Goal: Task Accomplishment & Management: Use online tool/utility

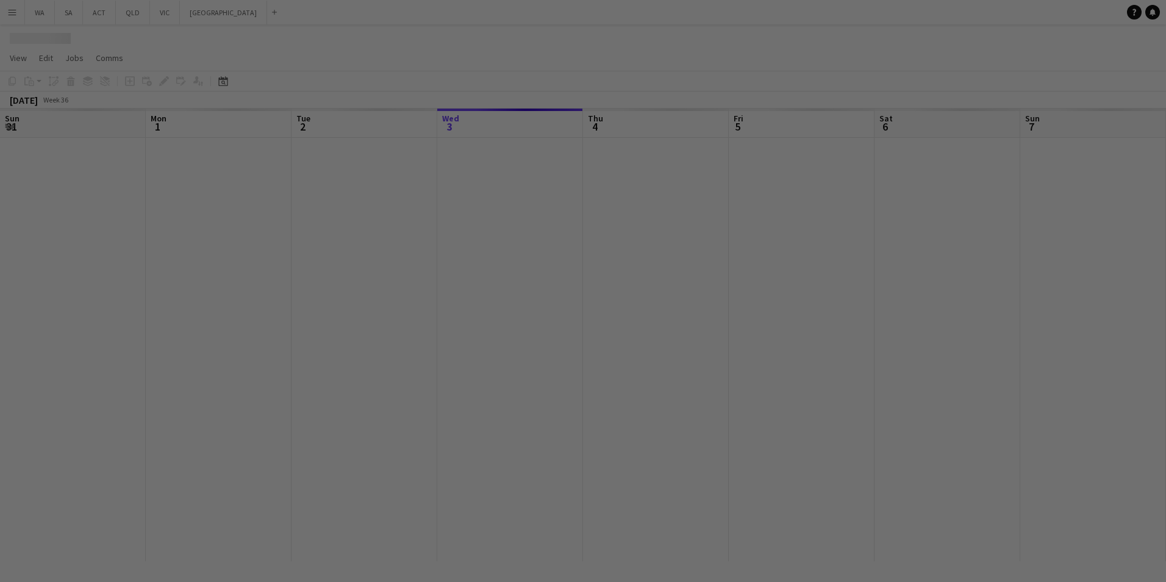
scroll to position [0, 292]
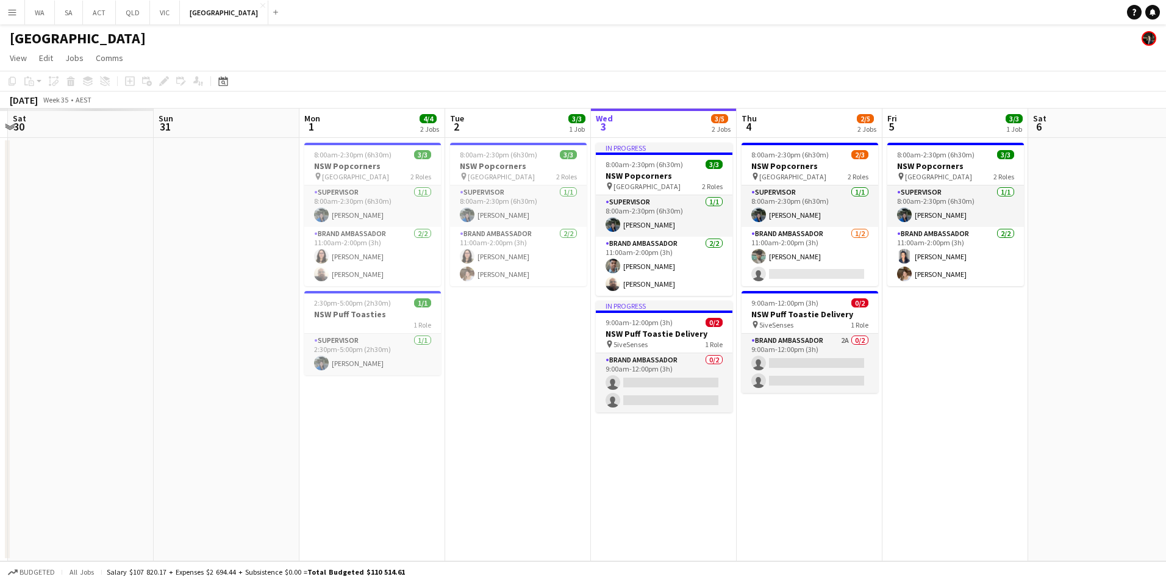
drag, startPoint x: 504, startPoint y: 315, endPoint x: 955, endPoint y: 288, distance: 451.6
click at [955, 288] on app-calendar-viewport "Thu 28 Fri 29 Sat 30 Sun 31 Mon 1 4/4 2 Jobs Tue 2 3/3 1 Job Wed 3 3/5 2 Jobs T…" at bounding box center [583, 335] width 1166 height 453
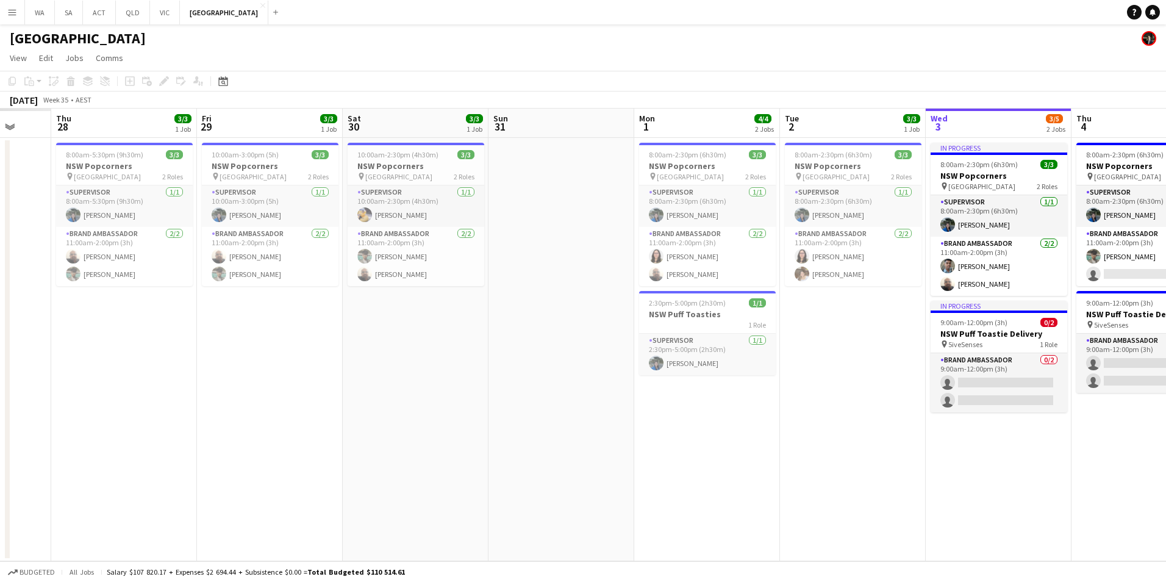
scroll to position [0, 321]
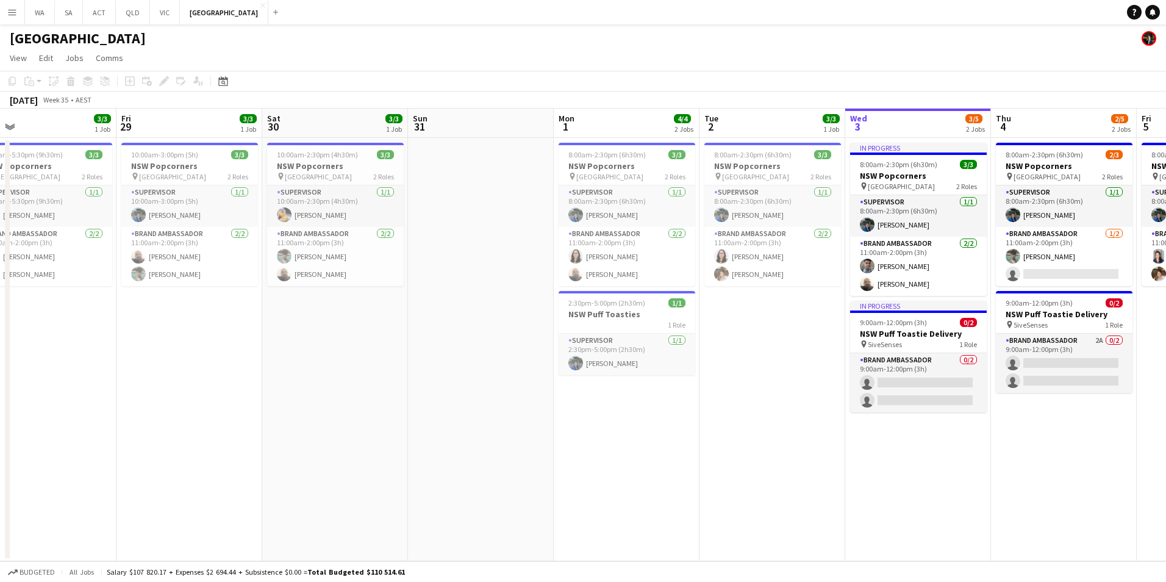
drag, startPoint x: 309, startPoint y: 423, endPoint x: 704, endPoint y: 414, distance: 394.7
click at [704, 414] on app-calendar-viewport "Tue 26 Wed 27 Thu 28 3/3 1 Job Fri 29 3/3 1 Job Sat 30 3/3 1 Job Sun 31 Mon 1 4…" at bounding box center [583, 335] width 1166 height 453
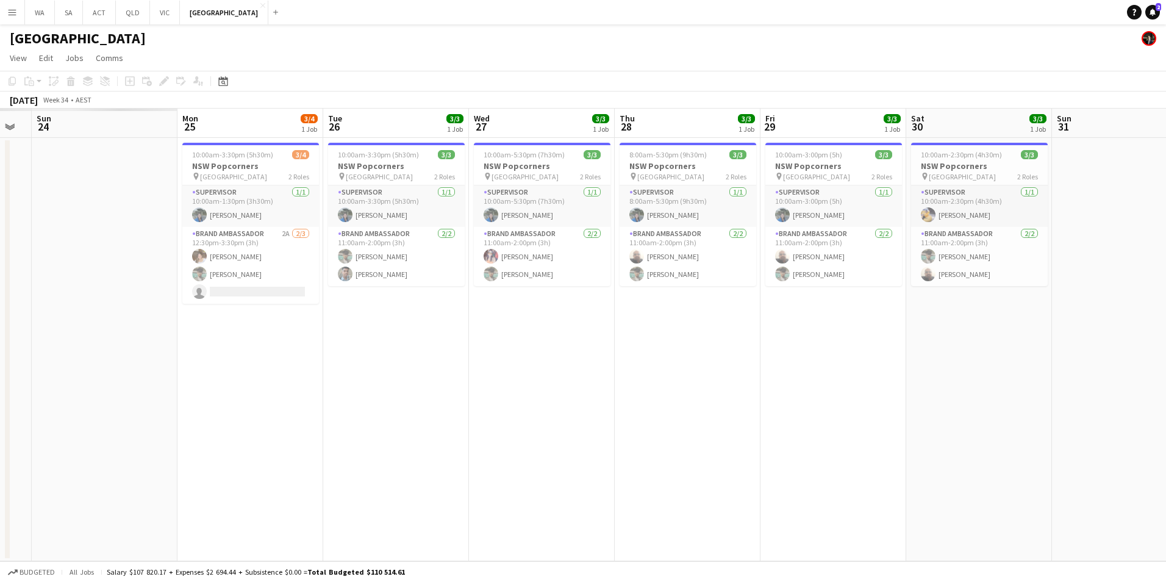
click at [748, 386] on app-calendar-viewport "Fri 22 Sat 23 Sun 24 Mon 25 3/4 1 Job Tue 26 3/3 1 Job Wed 27 3/3 1 Job Thu 28 …" at bounding box center [583, 335] width 1166 height 453
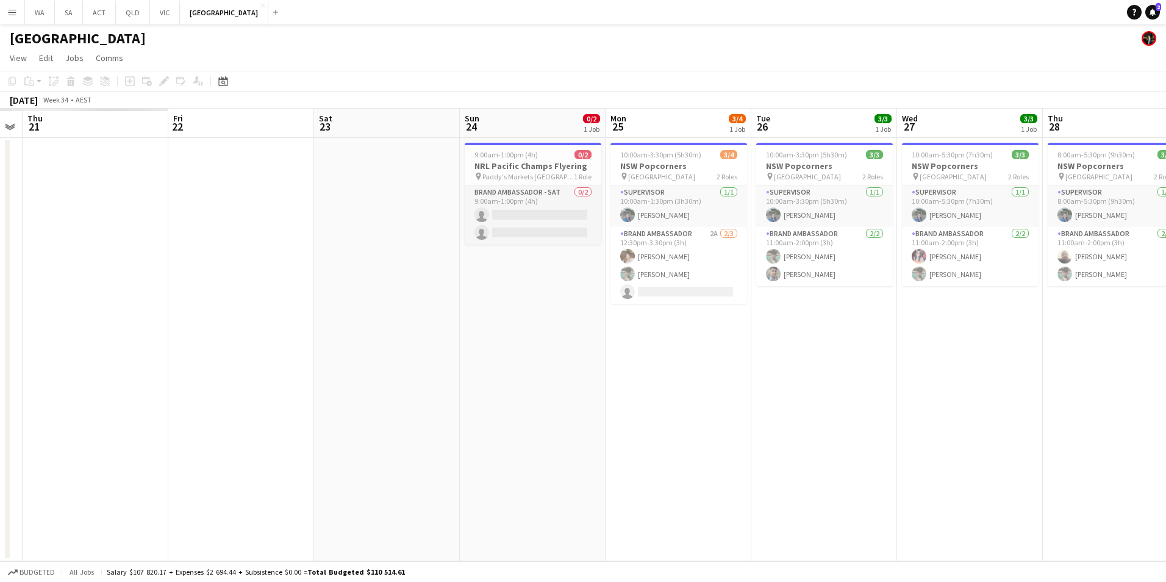
scroll to position [0, 268]
drag, startPoint x: 578, startPoint y: 356, endPoint x: 589, endPoint y: 353, distance: 12.0
click at [589, 353] on app-calendar-viewport "Tue 19 Wed 20 Thu 21 Fri 22 Sat 23 Sun 24 0/2 1 Job Mon 25 3/4 1 Job Tue 26 3/3…" at bounding box center [583, 335] width 1166 height 453
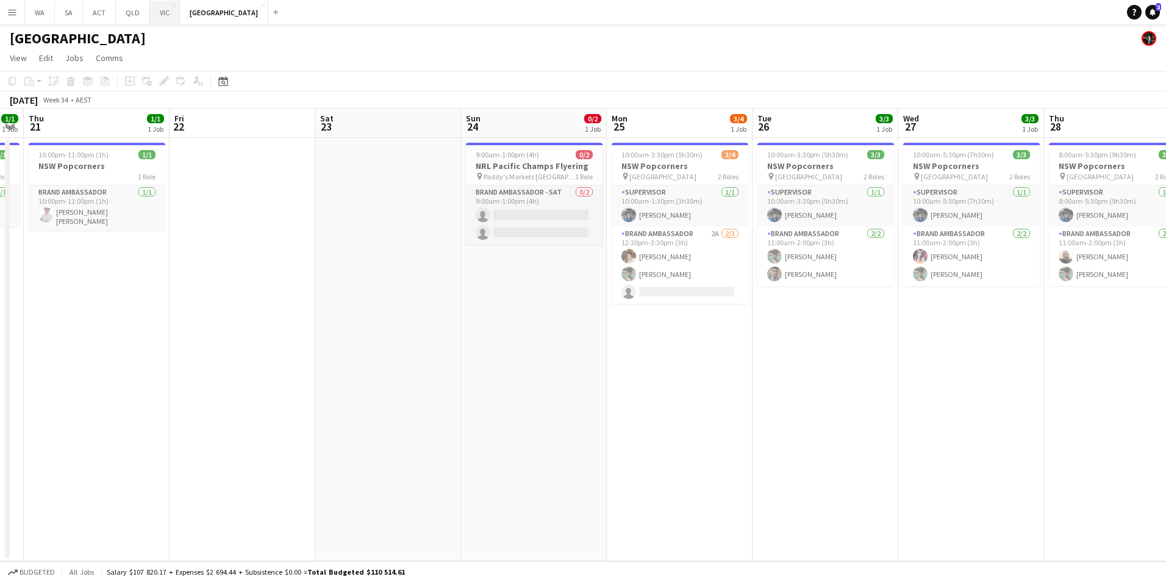
click at [157, 13] on button "VIC Close" at bounding box center [165, 13] width 30 height 24
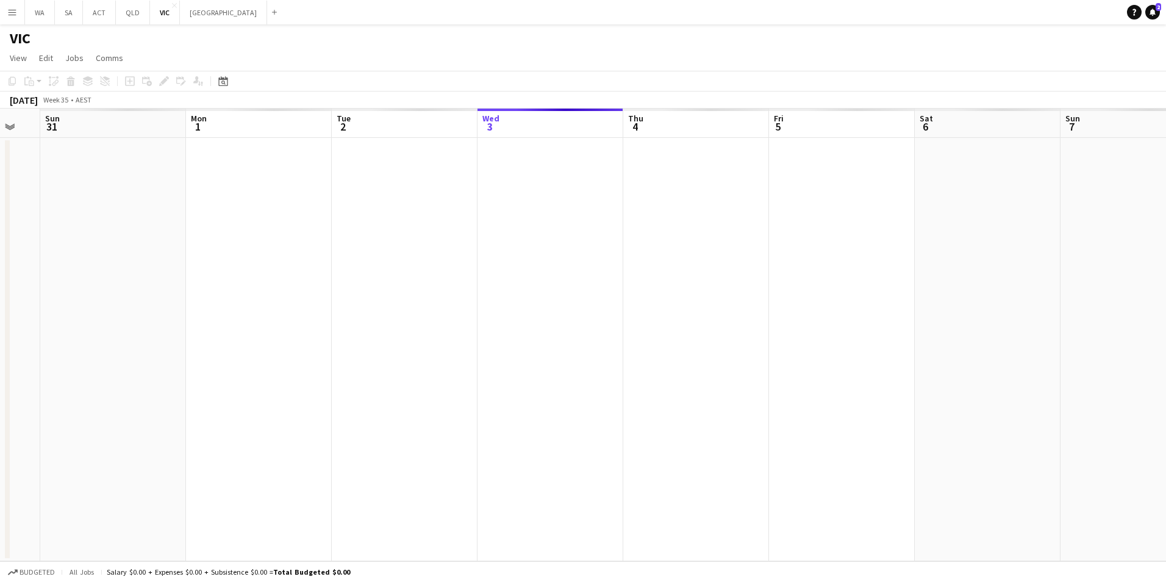
drag, startPoint x: 403, startPoint y: 424, endPoint x: 689, endPoint y: 379, distance: 289.6
click at [689, 379] on app-calendar-viewport "Fri 29 Sat 30 Sun 31 Mon 1 Tue 2 Wed 3 Thu 4 Fri 5 Sat 6 Sun 7 Mon 8 Tue 9 Wed …" at bounding box center [583, 335] width 1166 height 453
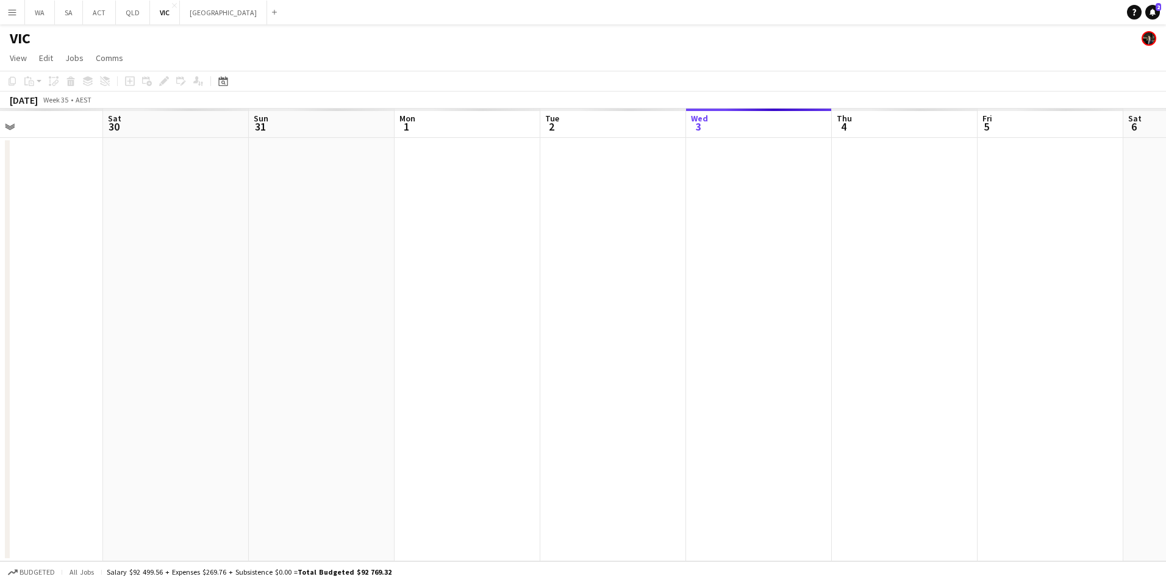
drag, startPoint x: 360, startPoint y: 404, endPoint x: 820, endPoint y: 384, distance: 460.4
click at [820, 384] on app-calendar-viewport "Wed 27 Thu 28 Fri 29 Sat 30 Sun 31 Mon 1 Tue 2 Wed 3 Thu 4 Fri 5 Sat 6 Sun 7 Mo…" at bounding box center [583, 335] width 1166 height 453
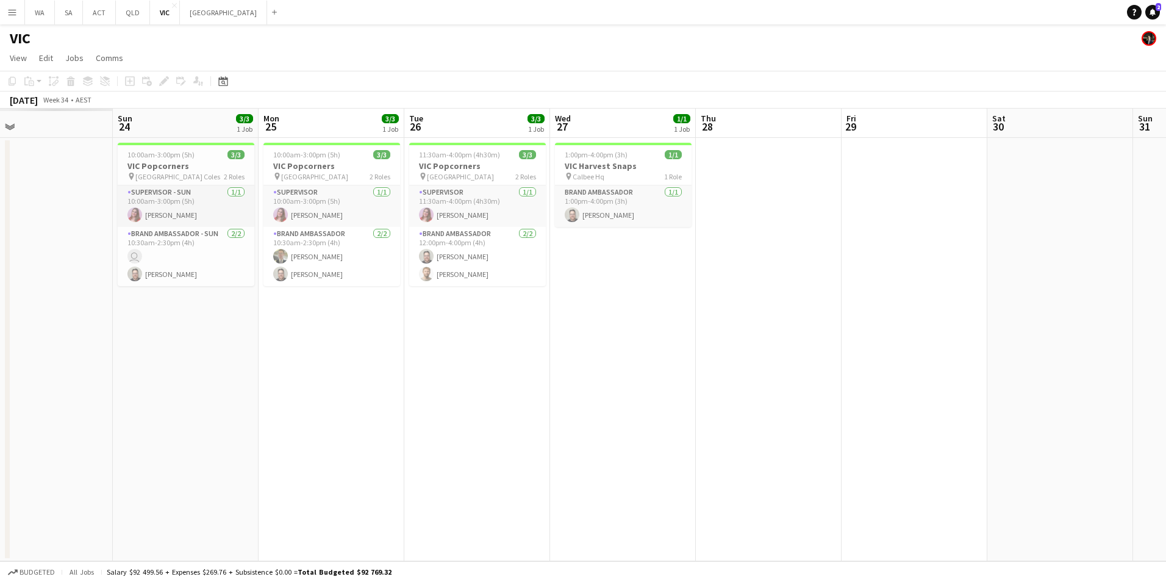
drag, startPoint x: 360, startPoint y: 406, endPoint x: 780, endPoint y: 372, distance: 421.6
click at [780, 372] on app-calendar-viewport "Thu 21 Fri 22 Sat 23 Sun 24 3/3 1 Job Mon 25 3/3 1 Job Tue 26 3/3 1 Job Wed 27 …" at bounding box center [583, 335] width 1166 height 453
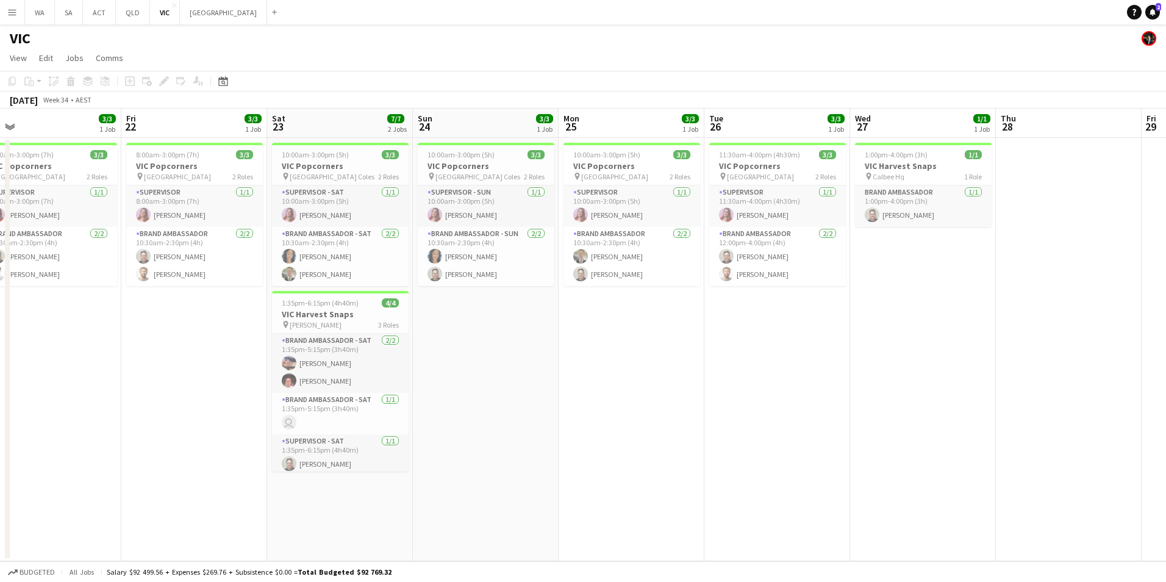
scroll to position [0, 318]
drag, startPoint x: 770, startPoint y: 367, endPoint x: 830, endPoint y: 360, distance: 59.5
click at [830, 360] on app-calendar-viewport "Tue 19 Wed 20 Thu 21 3/3 1 Job Fri 22 3/3 1 Job Sat 23 7/7 2 Jobs Sun 24 3/3 1 …" at bounding box center [583, 335] width 1166 height 453
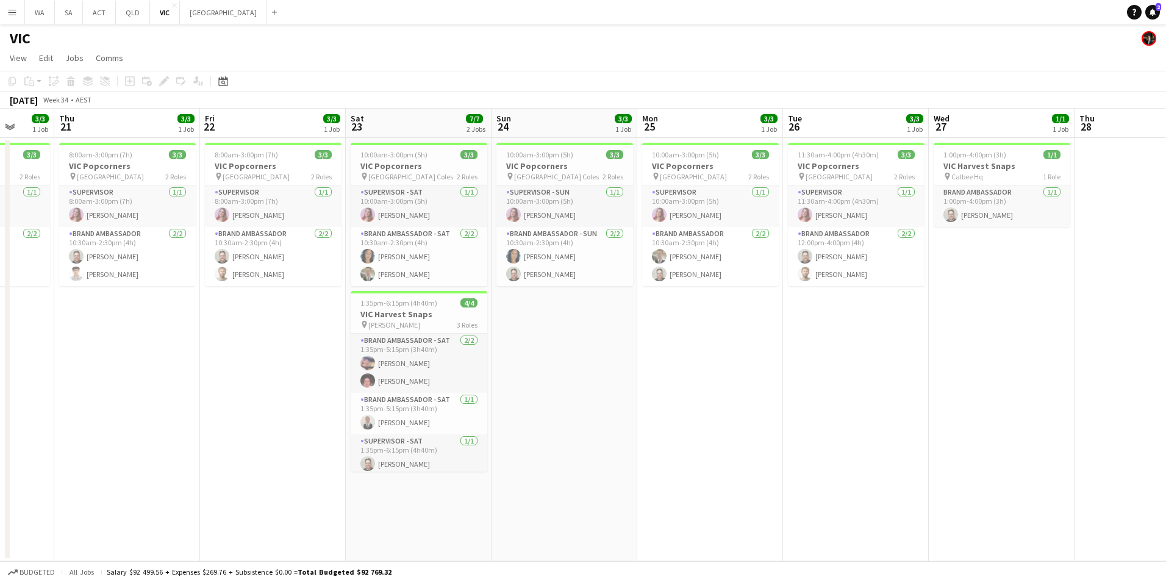
scroll to position [0, 378]
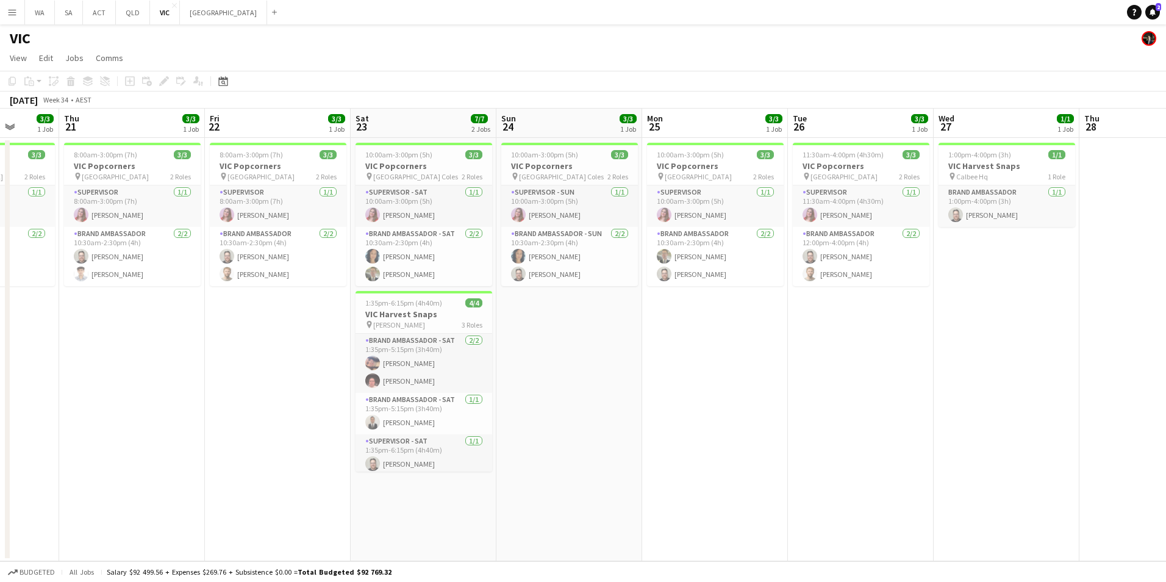
drag, startPoint x: 177, startPoint y: 343, endPoint x: 263, endPoint y: 341, distance: 85.4
click at [263, 341] on app-calendar-viewport "Mon 18 3/3 1 Job Tue 19 11/11 2 Jobs Wed 20 3/3 1 Job Thu 21 3/3 1 Job Fri 22 3…" at bounding box center [583, 335] width 1166 height 453
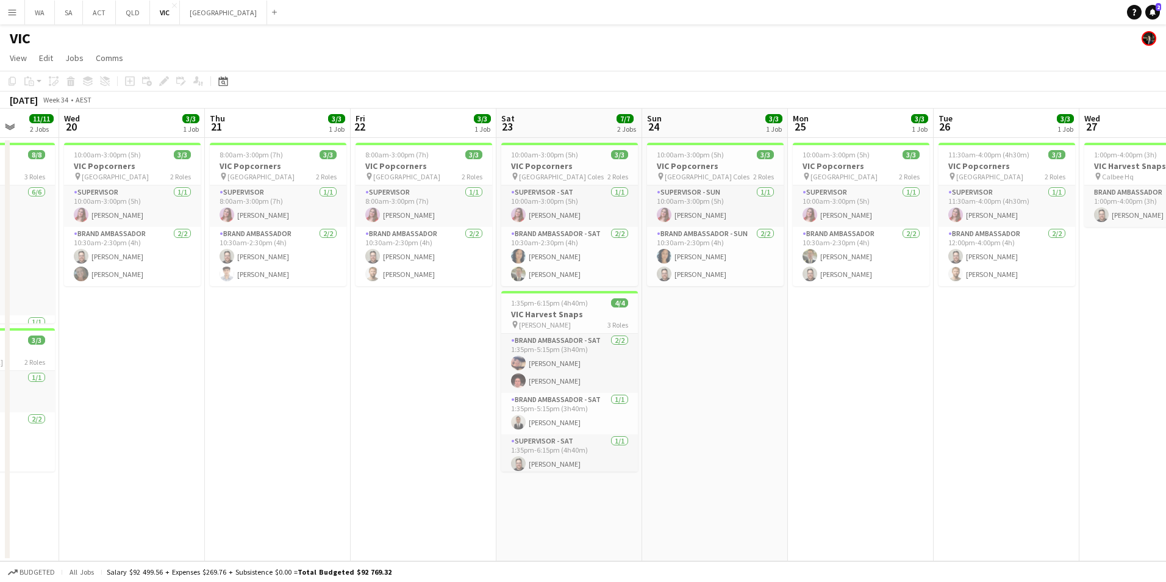
click at [11, 16] on app-icon "Menu" at bounding box center [12, 12] width 10 height 10
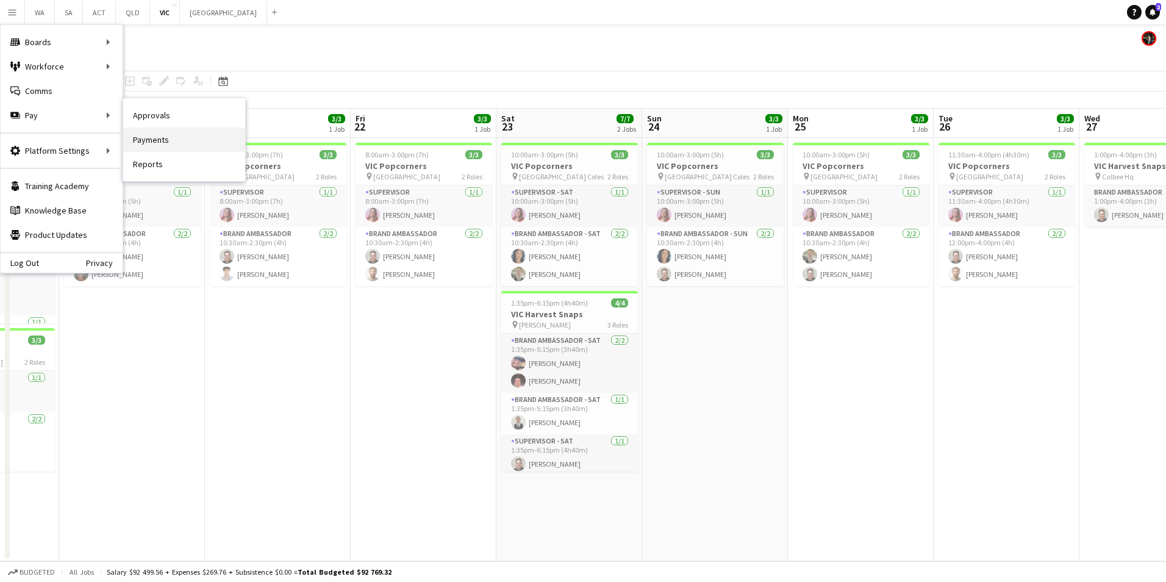
click at [183, 136] on link "Payments" at bounding box center [184, 139] width 122 height 24
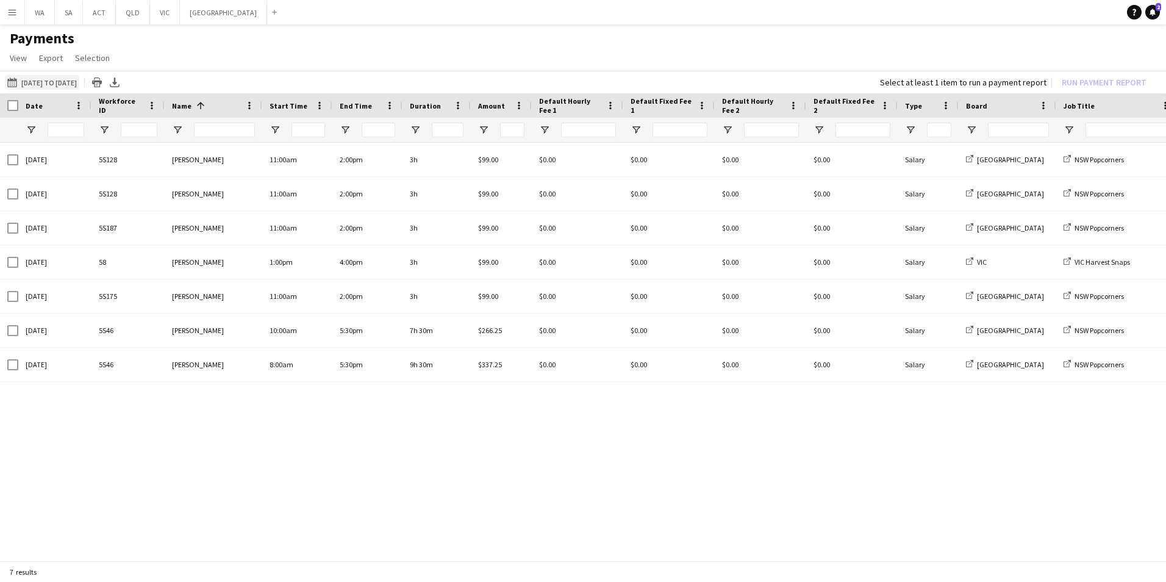
click at [56, 82] on button "[DATE] to [DATE] [DATE] to [DATE]" at bounding box center [42, 82] width 74 height 15
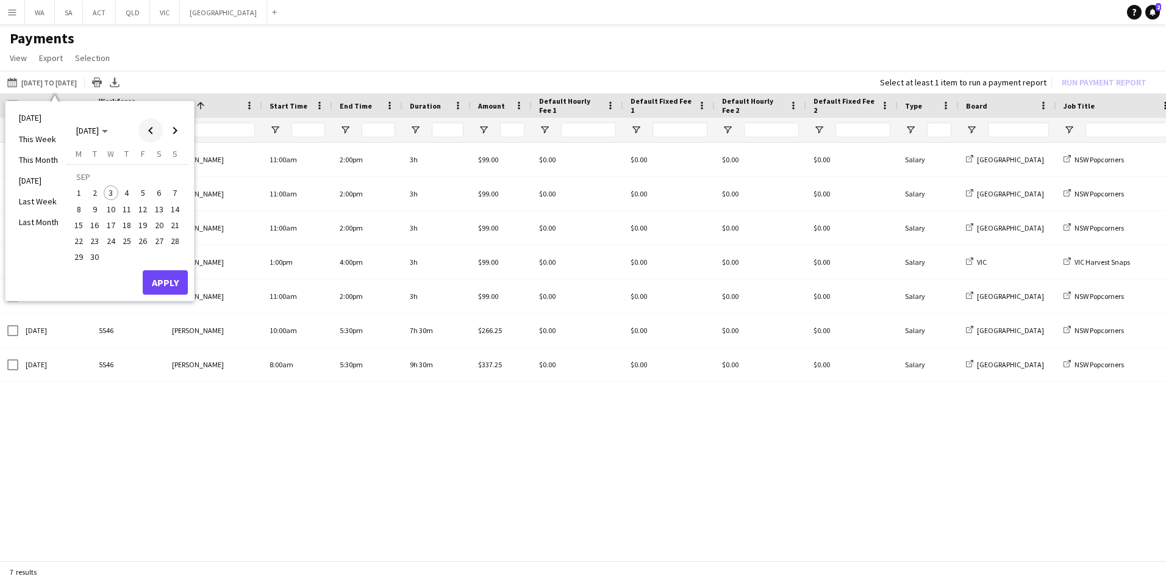
click at [159, 127] on span "Previous month" at bounding box center [150, 130] width 24 height 24
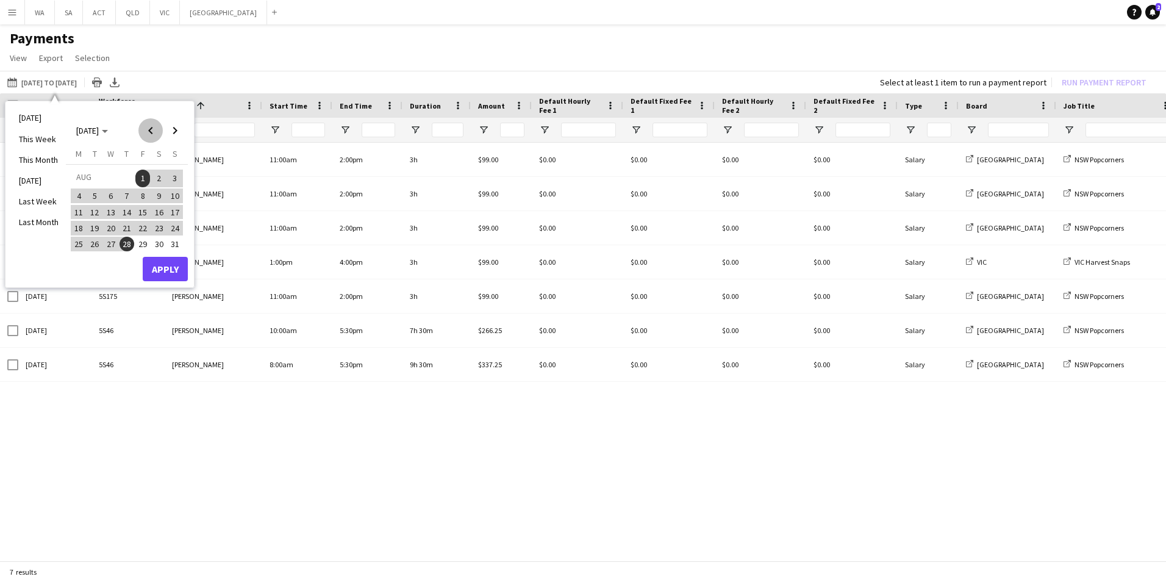
click at [159, 127] on span "Previous month" at bounding box center [150, 130] width 24 height 24
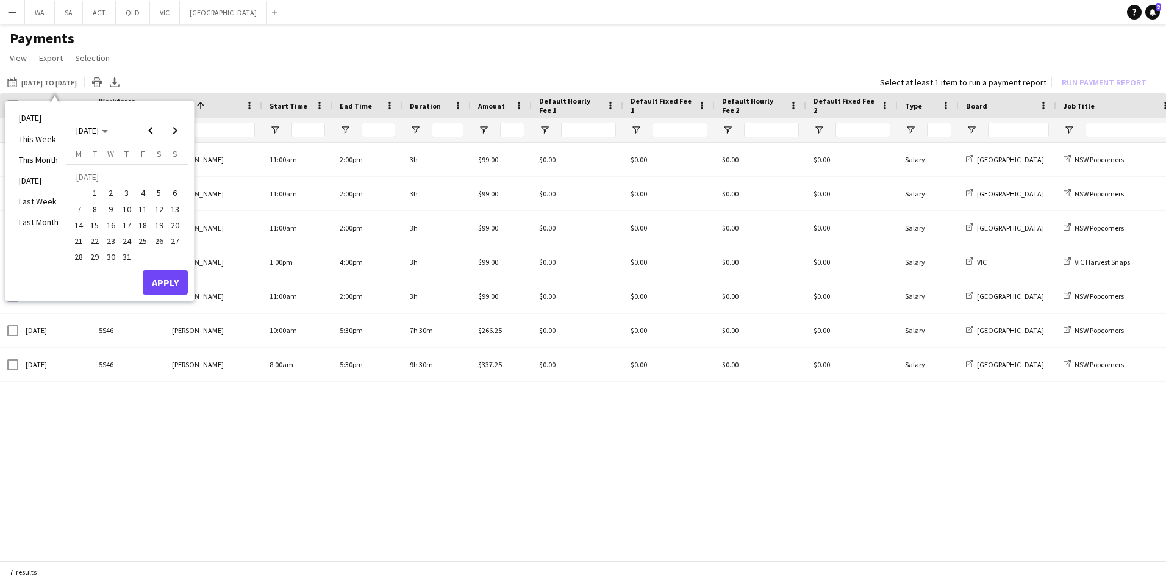
click at [296, 34] on h1 "Payments" at bounding box center [583, 38] width 1166 height 18
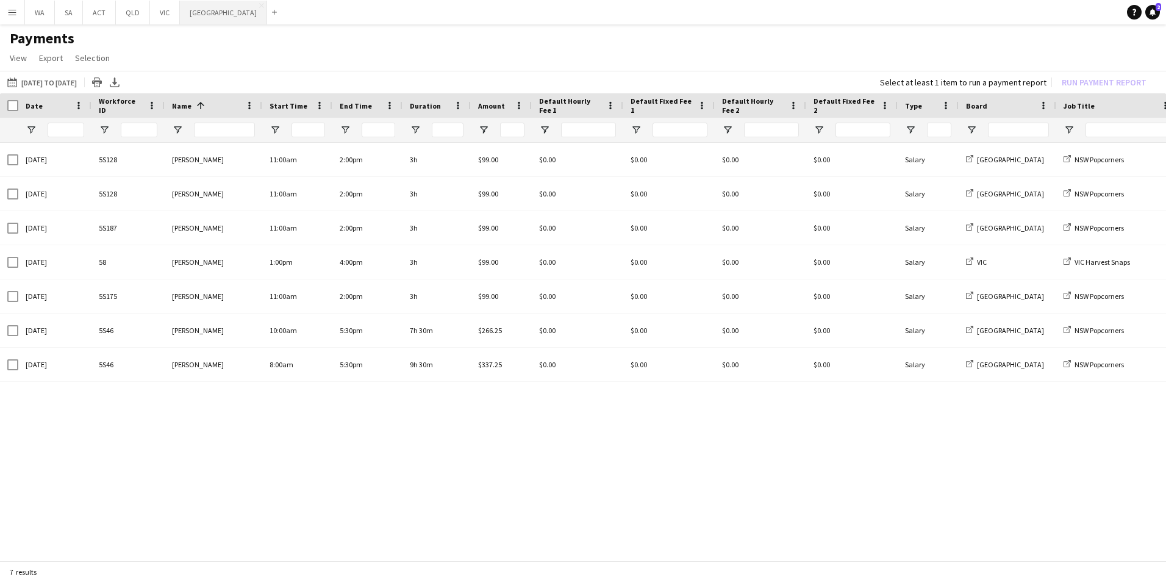
click at [199, 17] on button "NSW Close" at bounding box center [223, 13] width 87 height 24
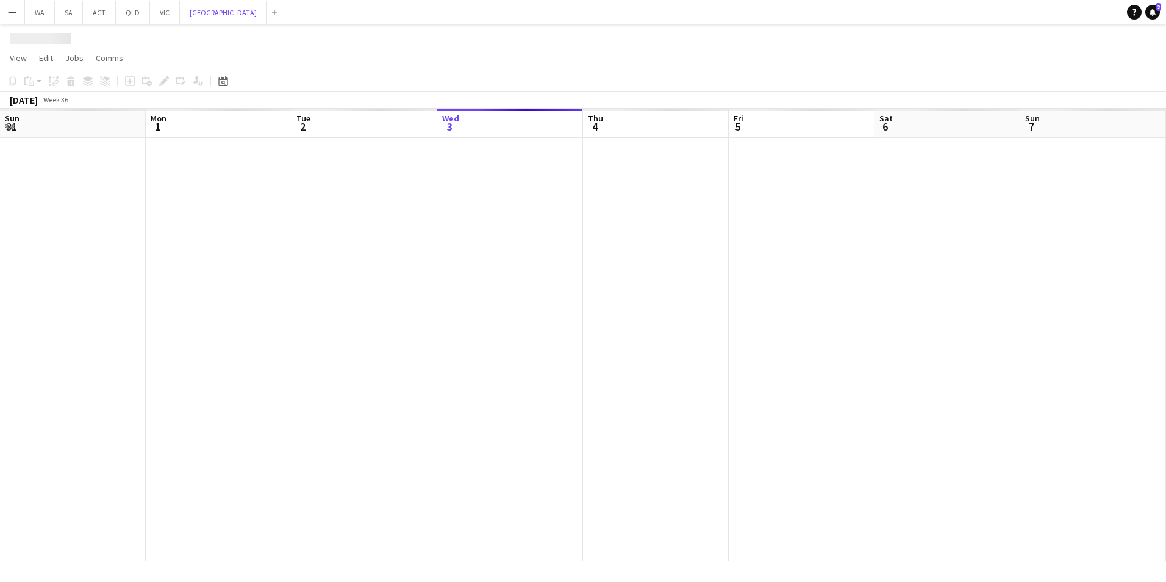
scroll to position [0, 292]
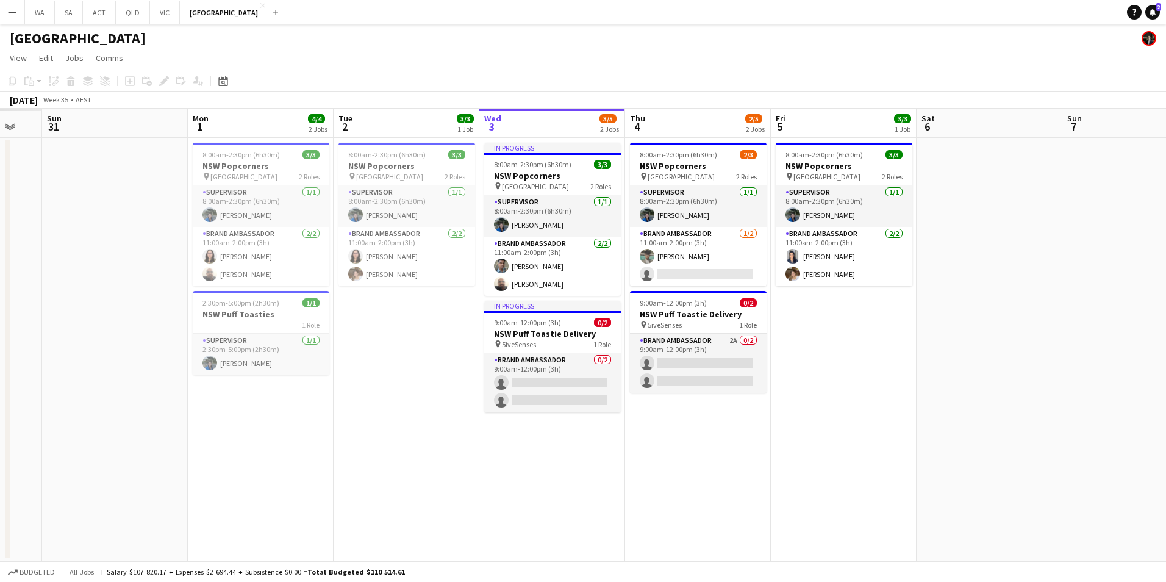
drag, startPoint x: 565, startPoint y: 490, endPoint x: 925, endPoint y: 439, distance: 362.9
click at [925, 439] on app-calendar-viewport "Thu 28 Fri 29 Sat 30 Sun 31 Mon 1 4/4 2 Jobs Tue 2 3/3 1 Job Wed 3 3/5 2 Jobs T…" at bounding box center [583, 335] width 1166 height 453
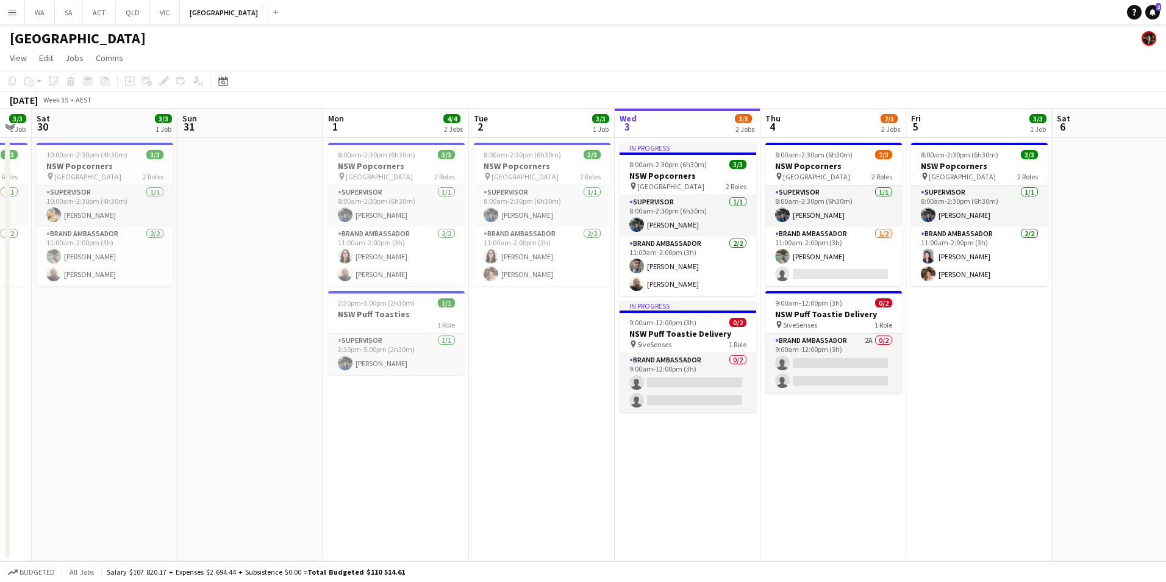
scroll to position [0, 304]
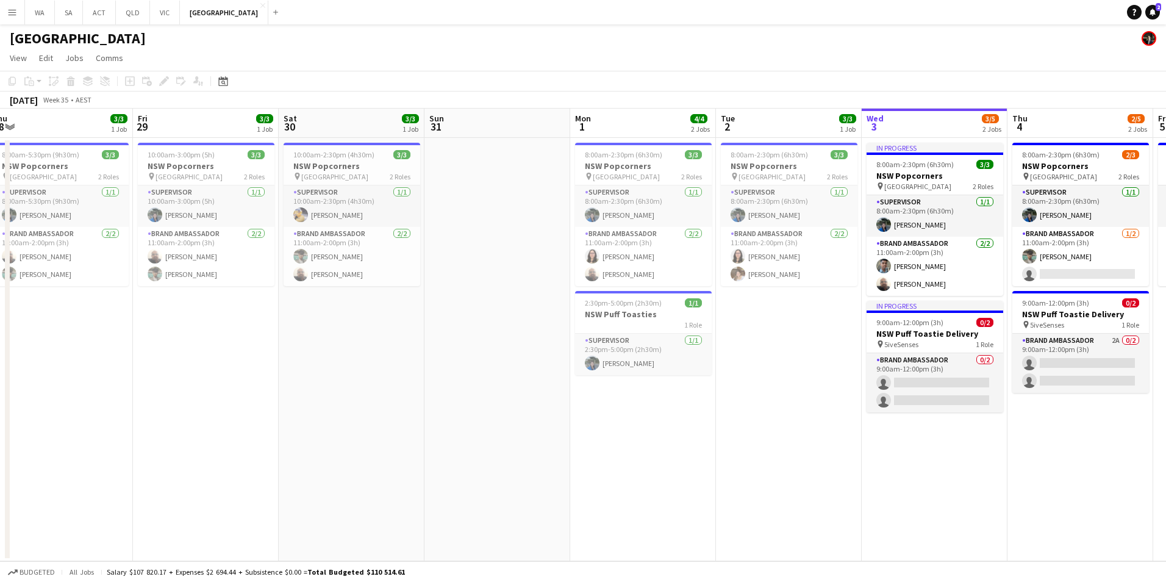
drag, startPoint x: 675, startPoint y: 448, endPoint x: 717, endPoint y: 449, distance: 42.1
click at [717, 449] on app-calendar-viewport "Tue 26 Wed 27 Thu 28 3/3 1 Job Fri 29 3/3 1 Job Sat 30 3/3 1 Job Sun 31 Mon 1 4…" at bounding box center [583, 335] width 1166 height 453
click at [354, 199] on app-card-role "Supervisor [DATE] 10:00am-2:30pm (4h30m) [PERSON_NAME]" at bounding box center [352, 205] width 137 height 41
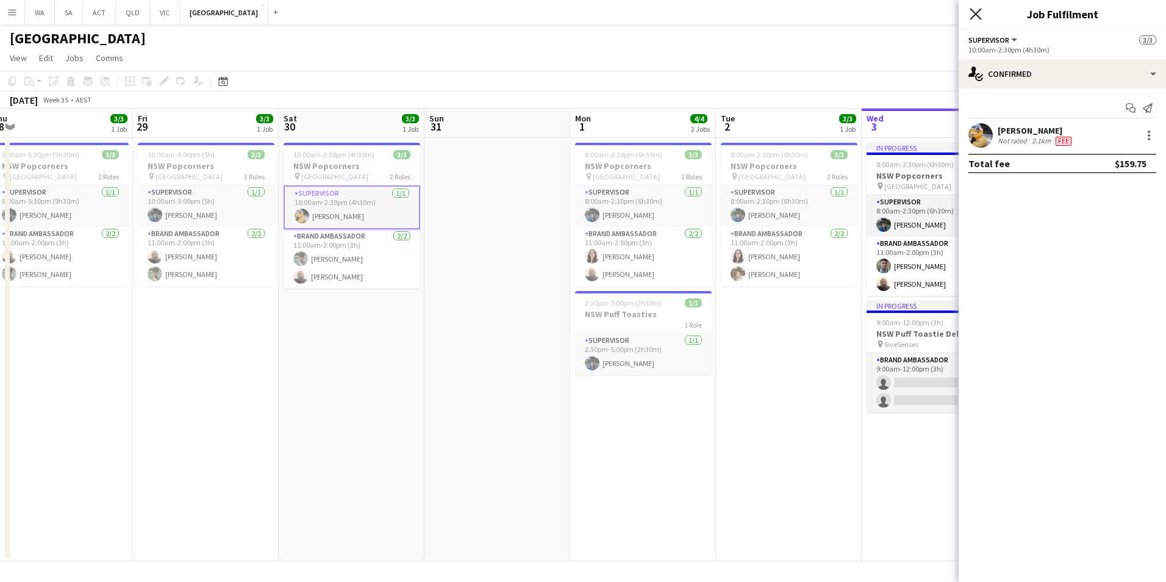
click at [975, 18] on icon "Close pop-in" at bounding box center [976, 14] width 12 height 12
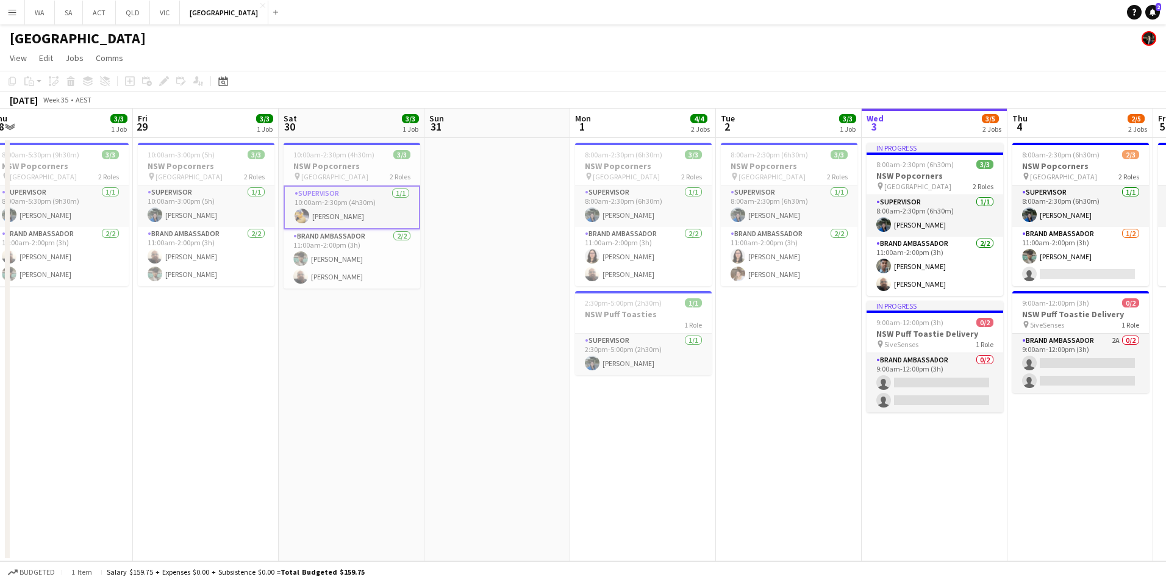
click at [384, 201] on app-card-role "Supervisor [DATE] 10:00am-2:30pm (4h30m) [PERSON_NAME]" at bounding box center [352, 207] width 137 height 44
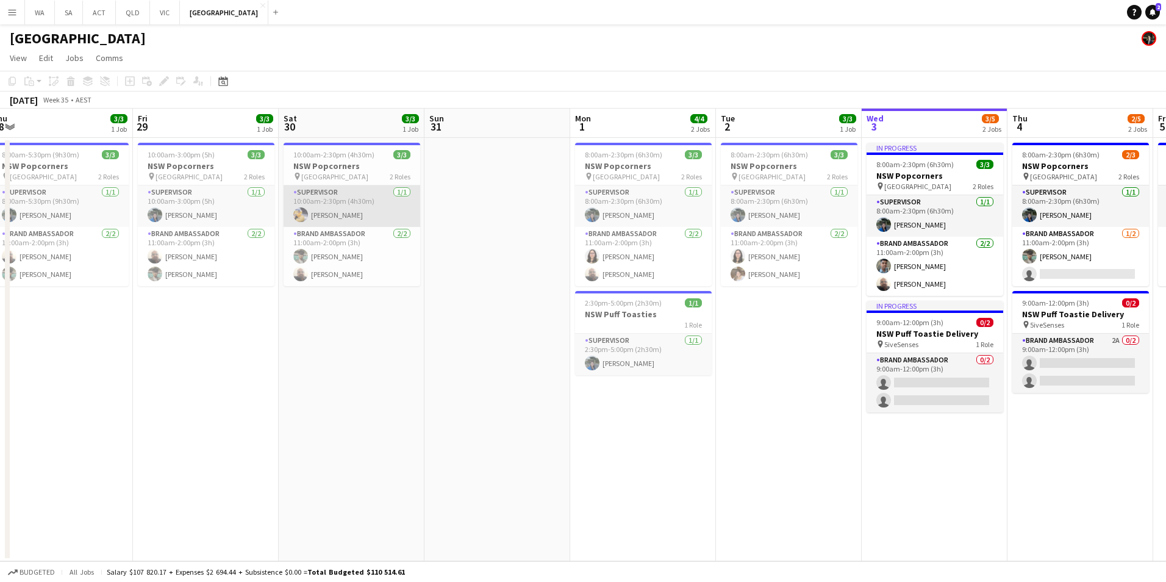
click at [337, 212] on app-card-role "Supervisor [DATE] 10:00am-2:30pm (4h30m) [PERSON_NAME]" at bounding box center [352, 205] width 137 height 41
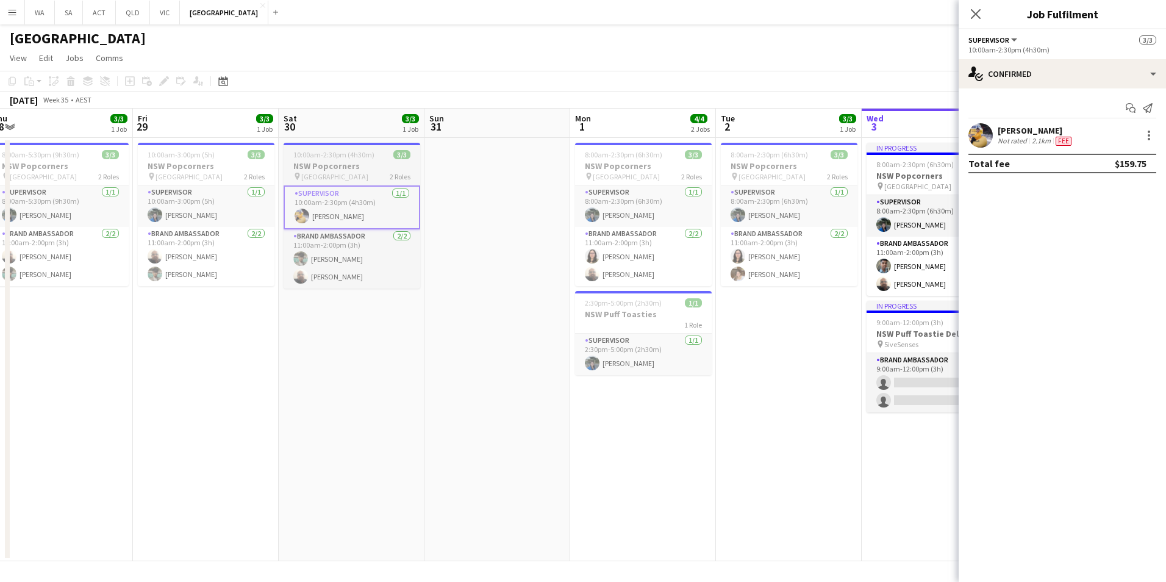
click at [333, 161] on h3 "NSW Popcorners" at bounding box center [352, 165] width 137 height 11
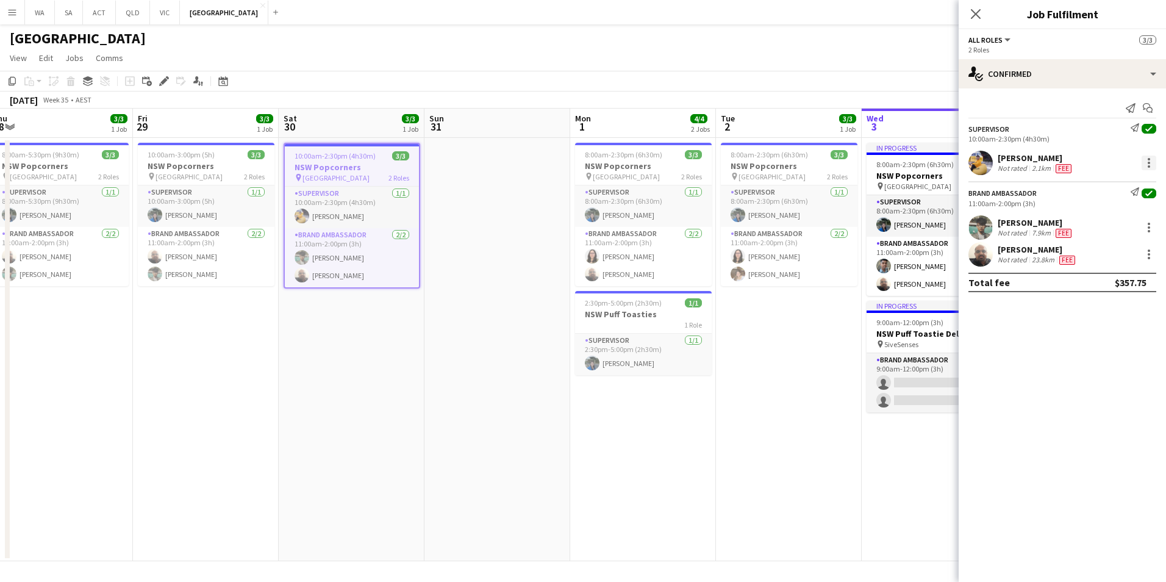
click at [1143, 164] on div at bounding box center [1149, 163] width 15 height 15
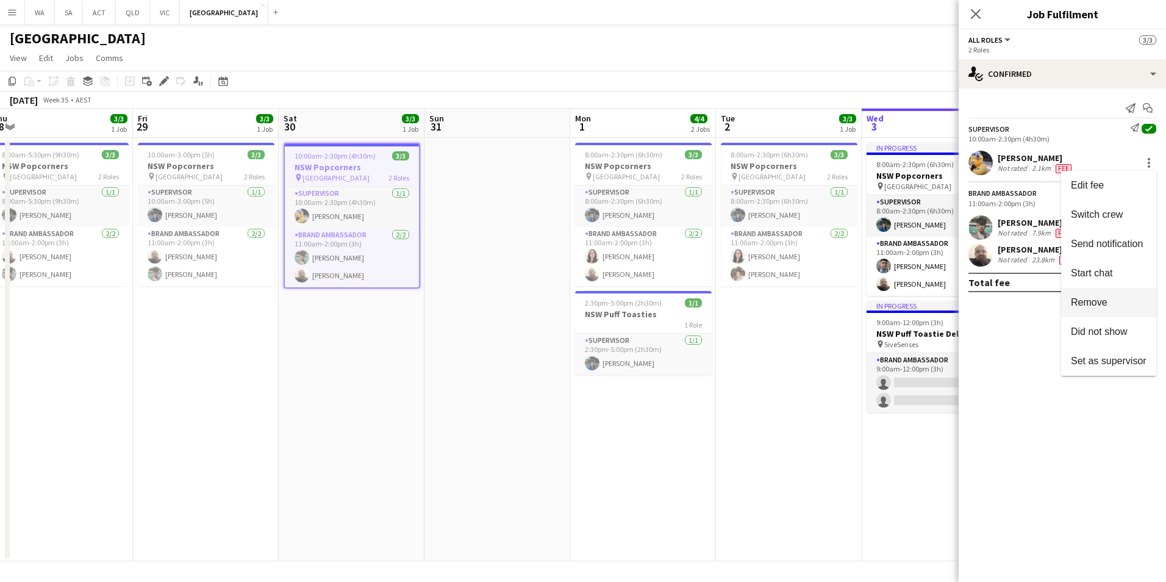
click at [1114, 297] on span "Remove" at bounding box center [1109, 302] width 76 height 11
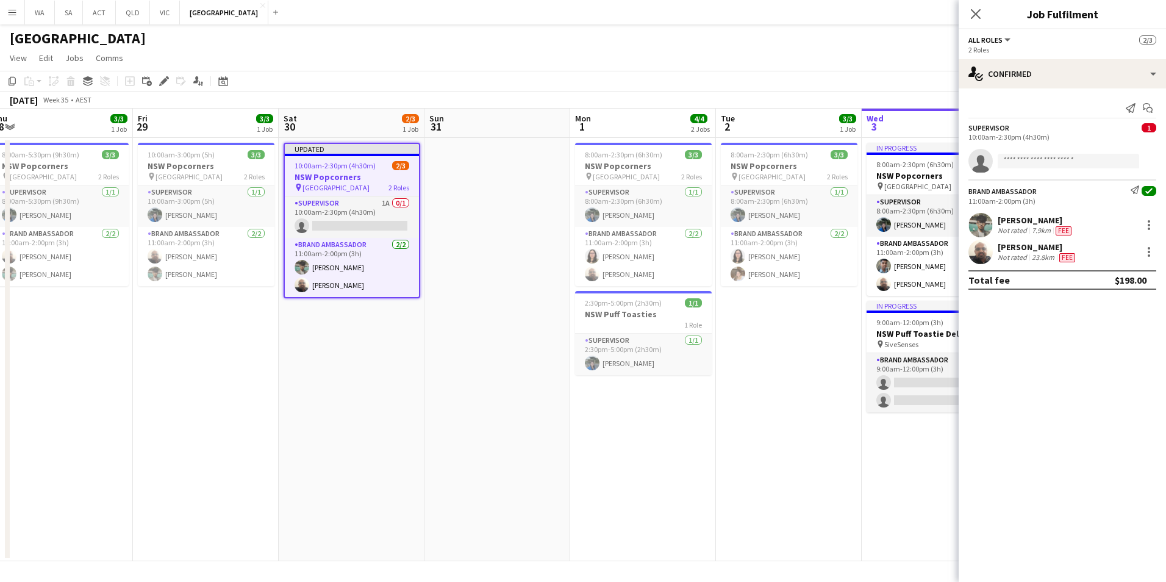
click at [349, 164] on span "10:00am-2:30pm (4h30m)" at bounding box center [335, 165] width 81 height 9
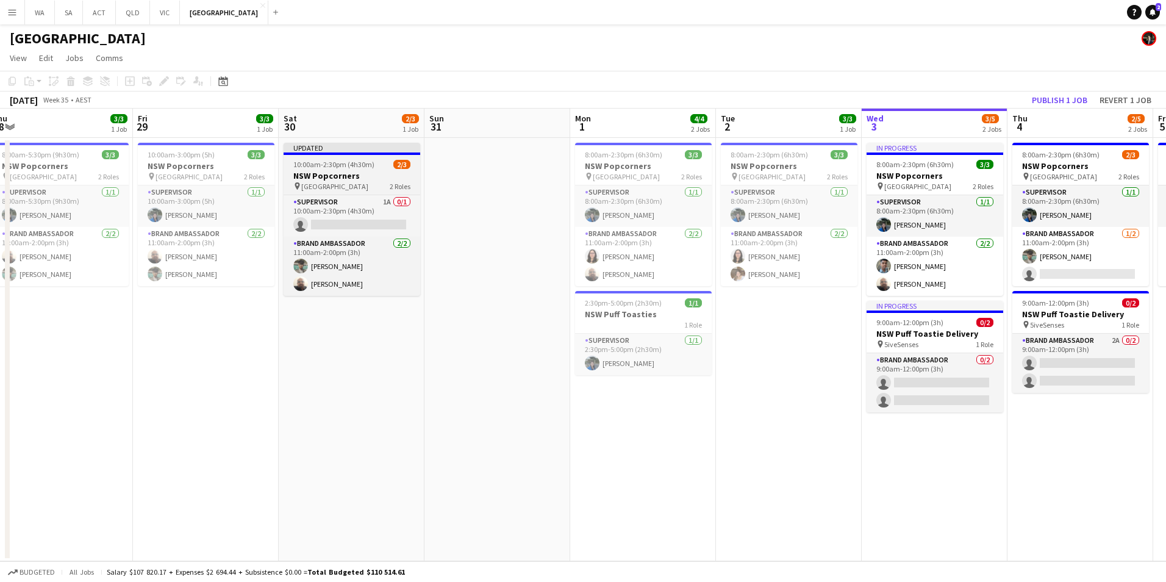
click at [349, 164] on span "10:00am-2:30pm (4h30m)" at bounding box center [333, 164] width 81 height 9
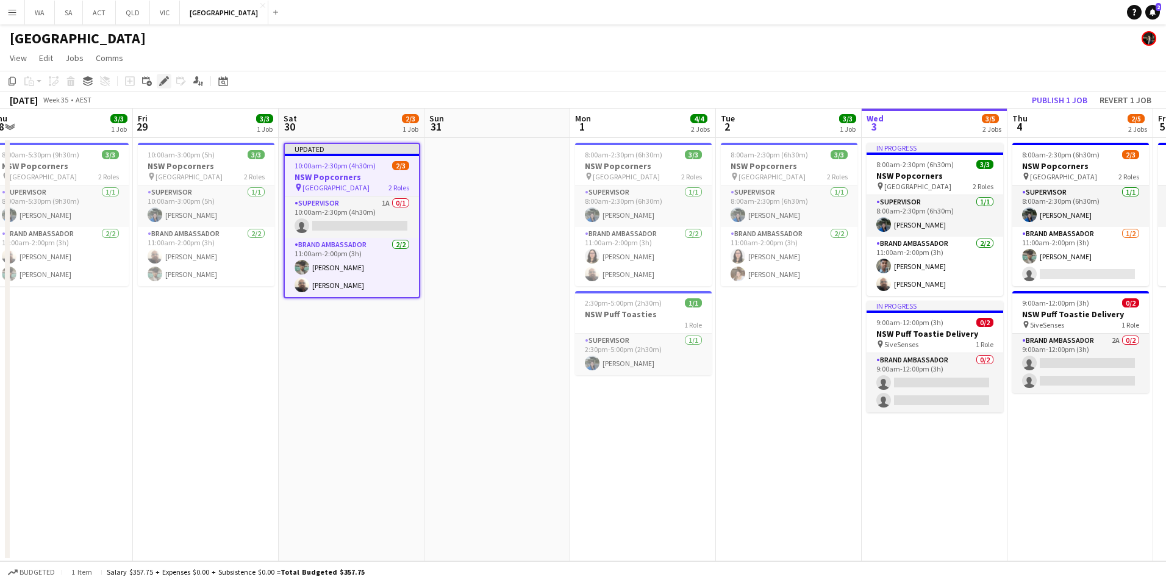
click at [160, 74] on div "Edit" at bounding box center [164, 81] width 15 height 15
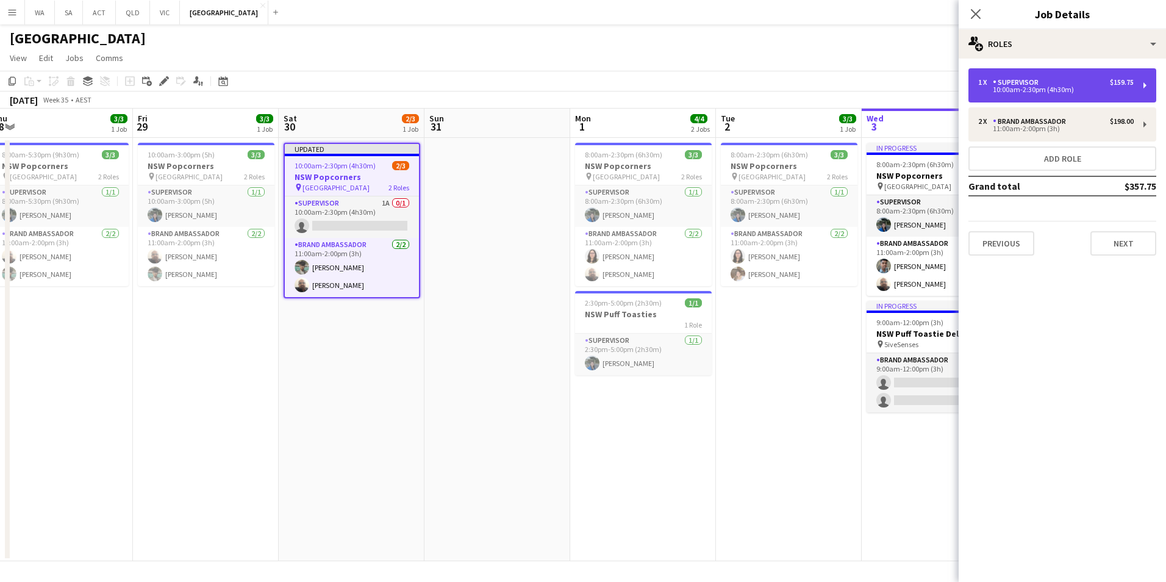
click at [1079, 99] on div "1 x Supervisor $159.75 10:00am-2:30pm (4h30m)" at bounding box center [1063, 85] width 188 height 34
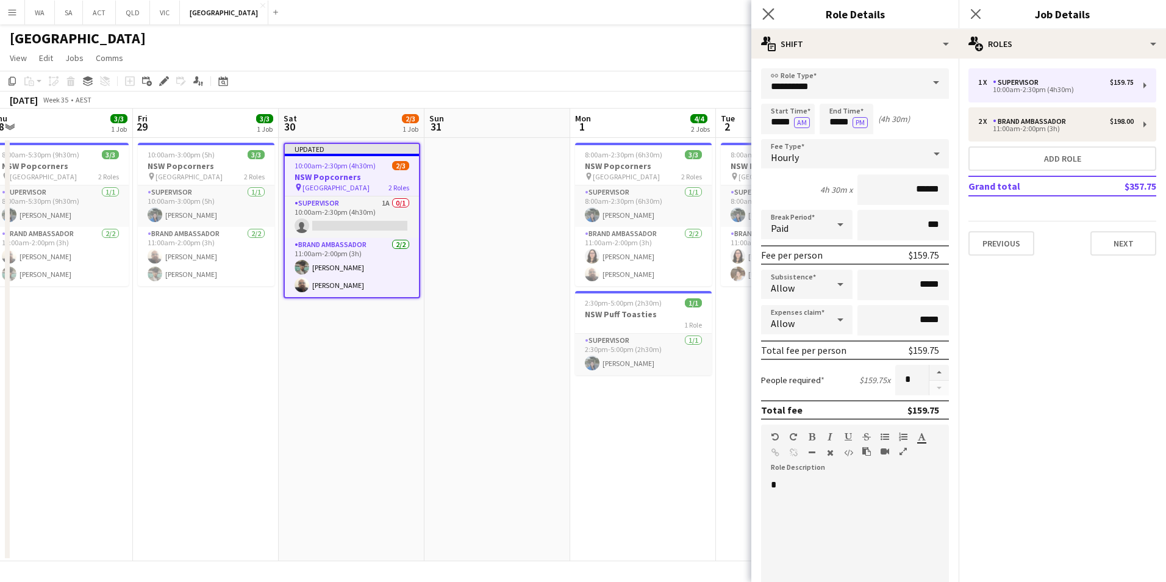
click at [775, 15] on app-icon "Close pop-in" at bounding box center [769, 14] width 18 height 18
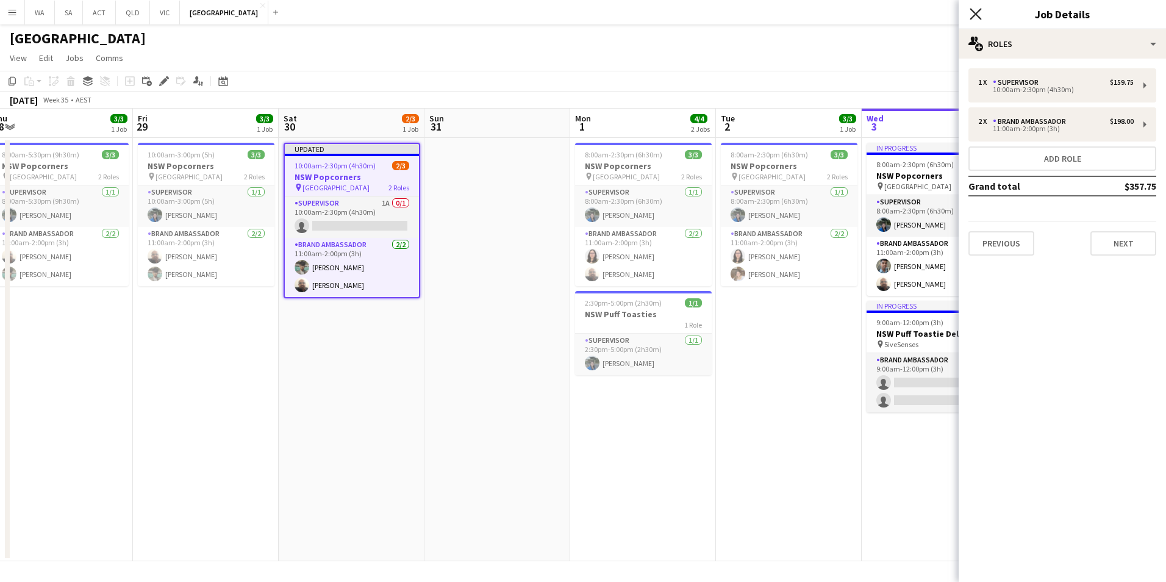
click at [979, 15] on icon "Close pop-in" at bounding box center [976, 14] width 12 height 12
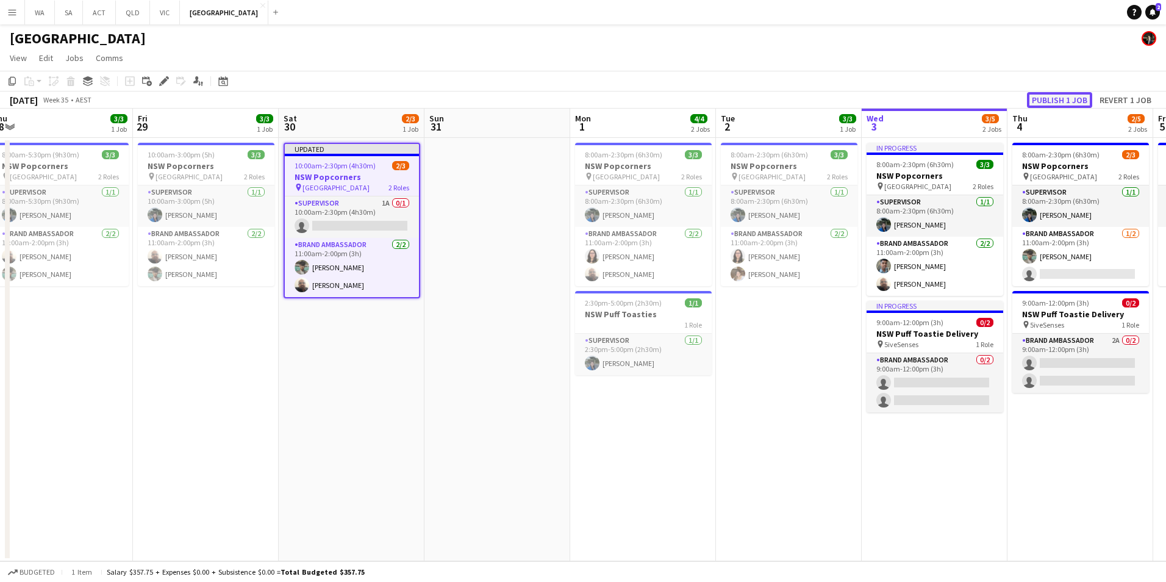
click at [1080, 102] on button "Publish 1 job" at bounding box center [1059, 100] width 65 height 16
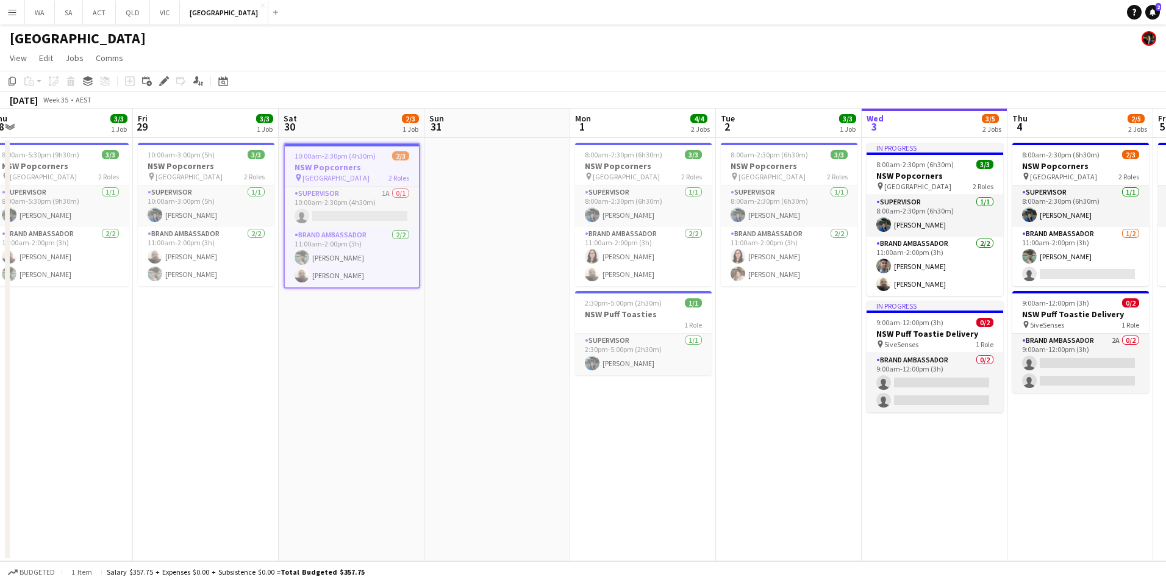
click at [358, 168] on h3 "NSW Popcorners" at bounding box center [352, 167] width 134 height 11
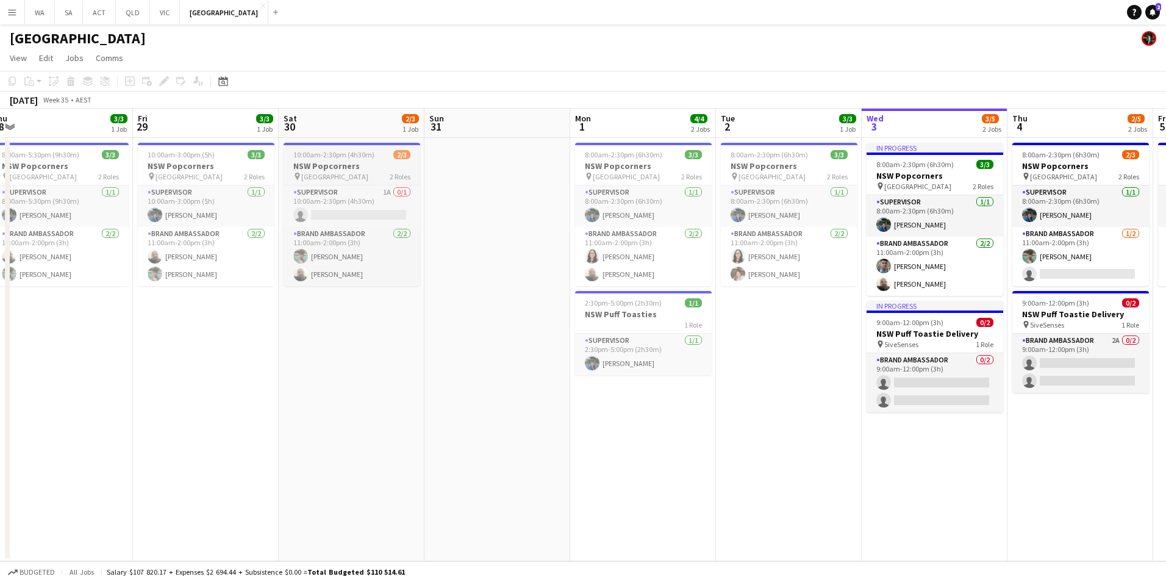
click at [332, 149] on app-job-card "10:00am-2:30pm (4h30m) 2/3 NSW Popcorners pin Town Hall 2 Roles Supervisor 1A 0…" at bounding box center [352, 214] width 137 height 143
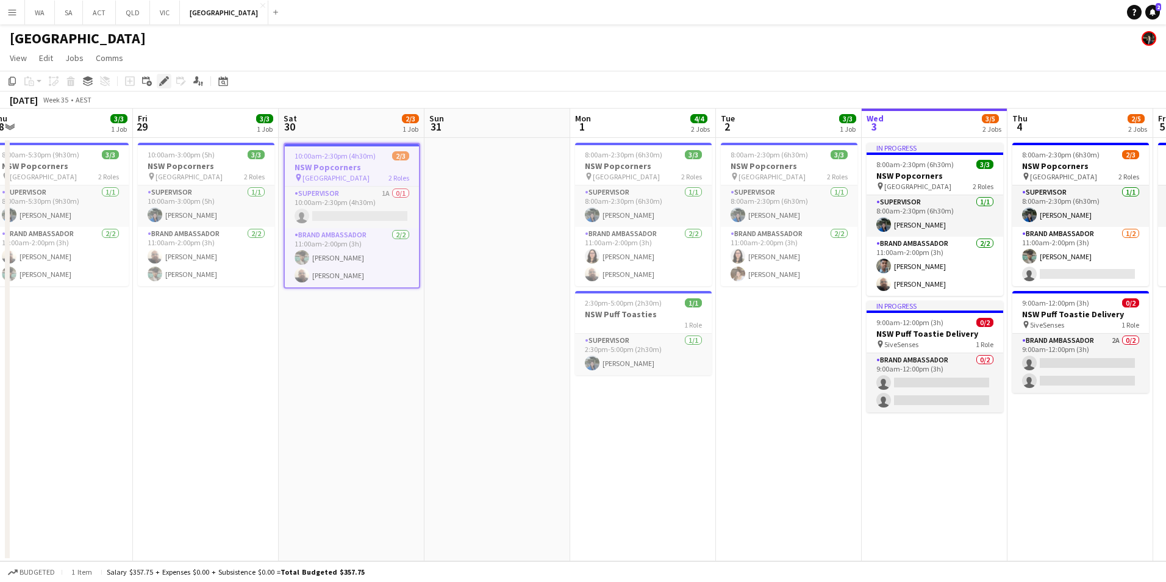
click at [170, 80] on div "Edit" at bounding box center [164, 81] width 15 height 15
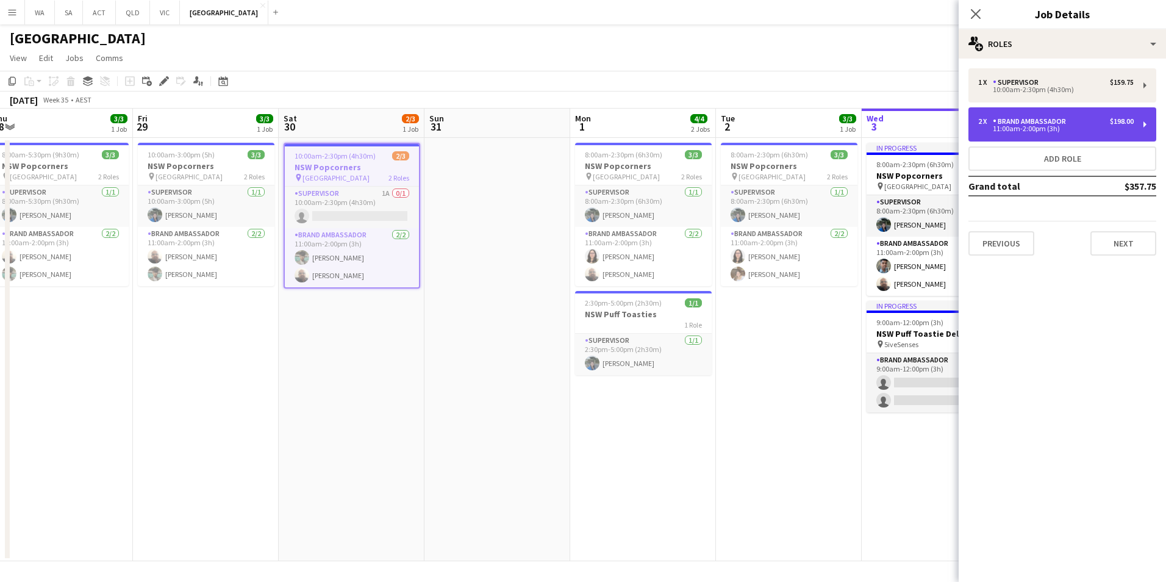
click at [1077, 118] on div "2 x Brand Ambassador $198.00" at bounding box center [1056, 121] width 156 height 9
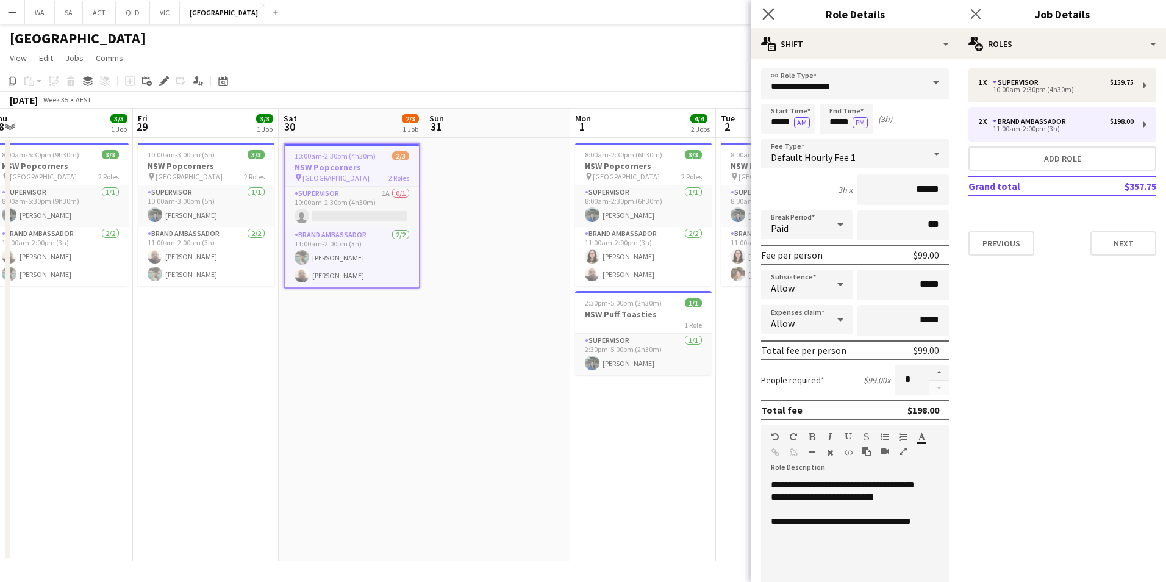
click at [775, 15] on app-icon "Close pop-in" at bounding box center [769, 14] width 18 height 18
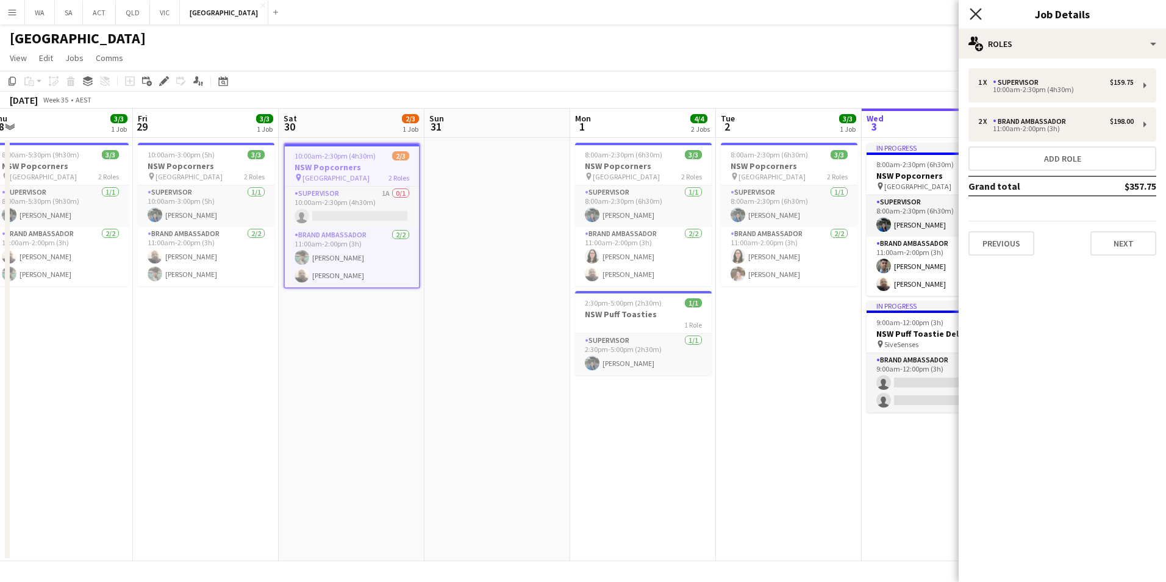
click at [980, 15] on icon "Close pop-in" at bounding box center [976, 14] width 12 height 12
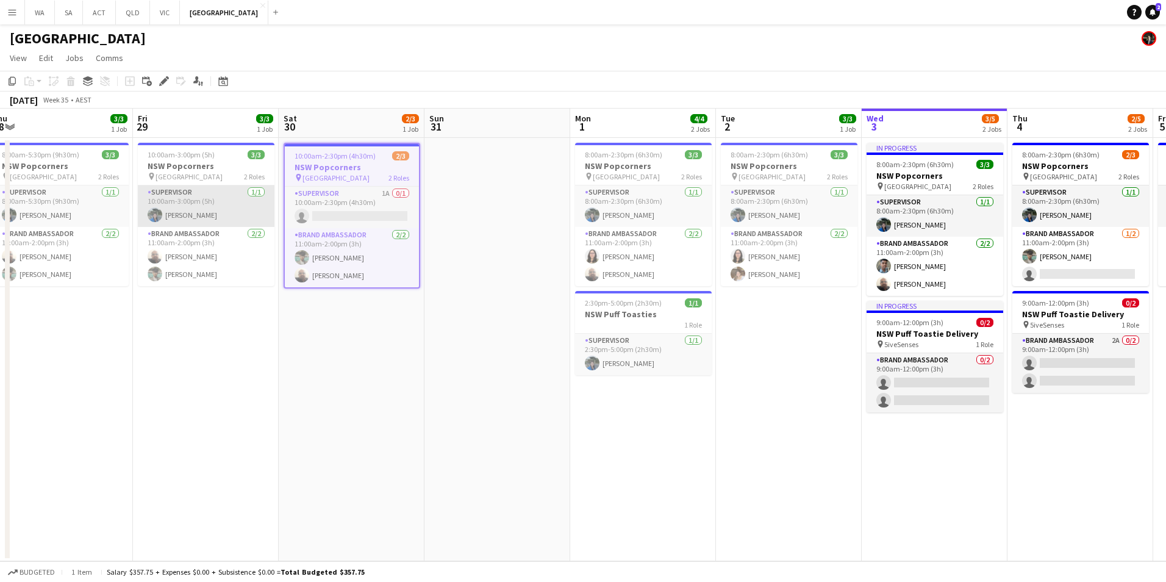
click at [174, 219] on app-card-role "Supervisor [DATE] 10:00am-3:00pm (5h) [PERSON_NAME]" at bounding box center [206, 205] width 137 height 41
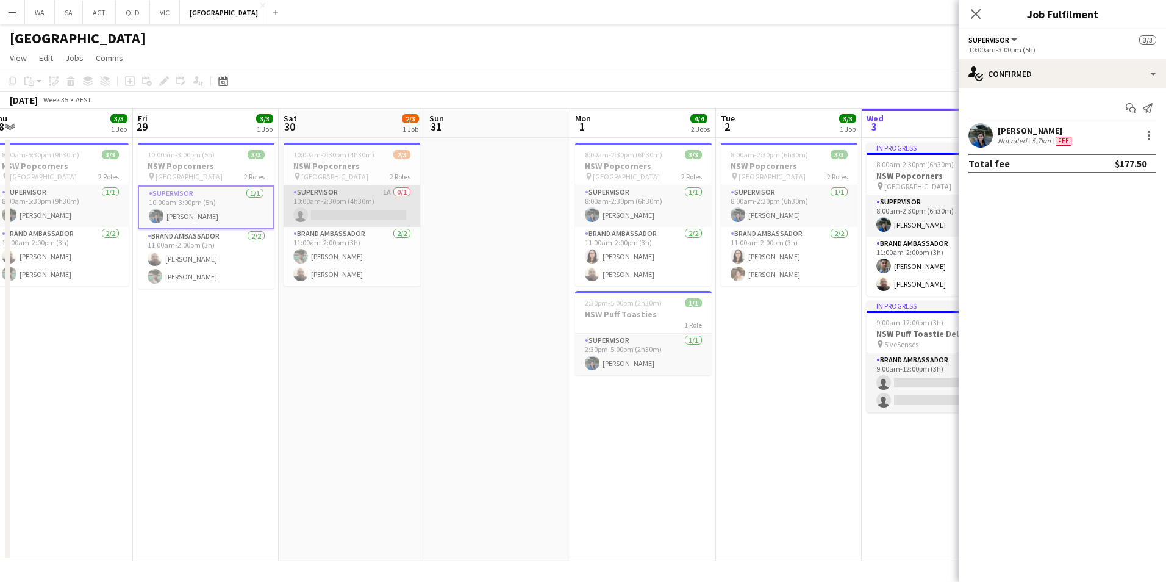
click at [351, 201] on app-card-role "Supervisor 1A 0/1 10:00am-2:30pm (4h30m) single-neutral-actions" at bounding box center [352, 205] width 137 height 41
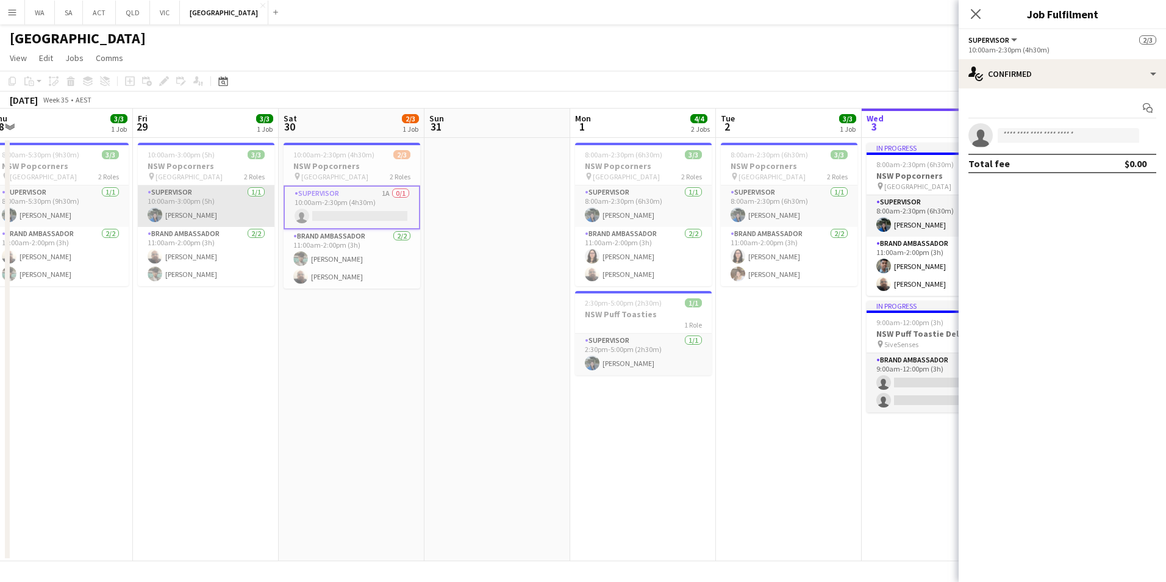
click at [202, 199] on app-card-role "Supervisor [DATE] 10:00am-3:00pm (5h) [PERSON_NAME]" at bounding box center [206, 205] width 137 height 41
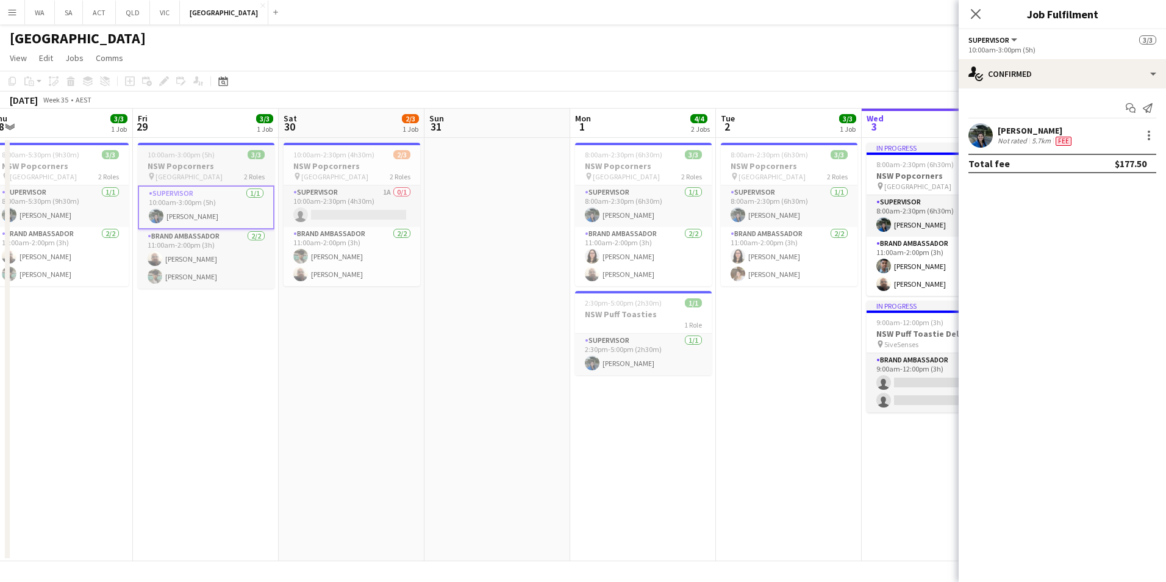
click at [171, 149] on app-job-card "10:00am-3:00pm (5h) 3/3 NSW Popcorners pin Bondi Junction 2 Roles Supervisor [D…" at bounding box center [206, 216] width 137 height 146
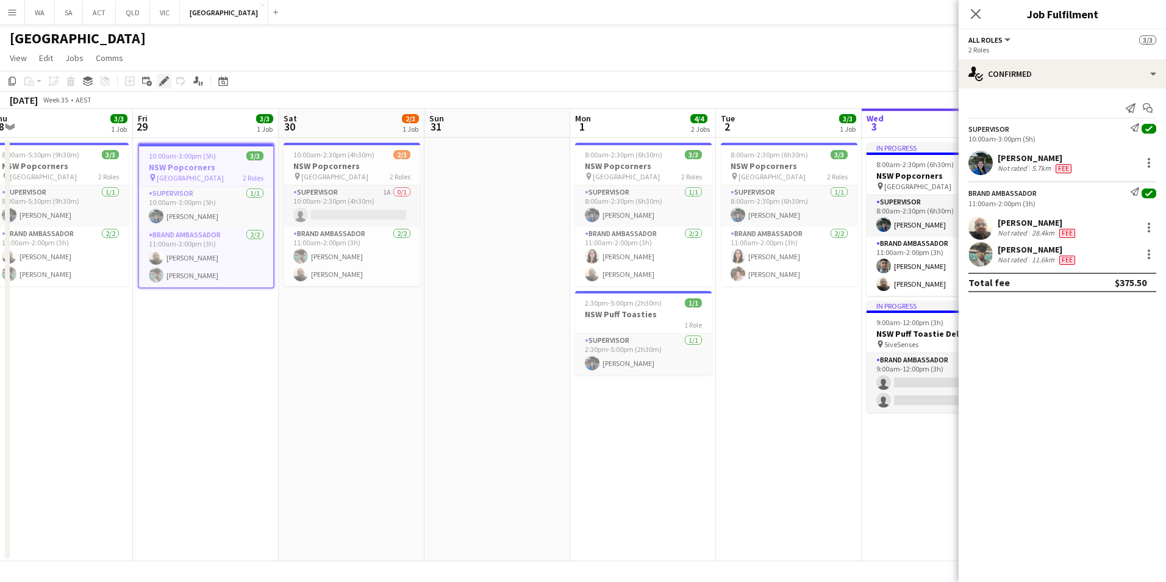
click at [166, 80] on icon at bounding box center [163, 81] width 7 height 7
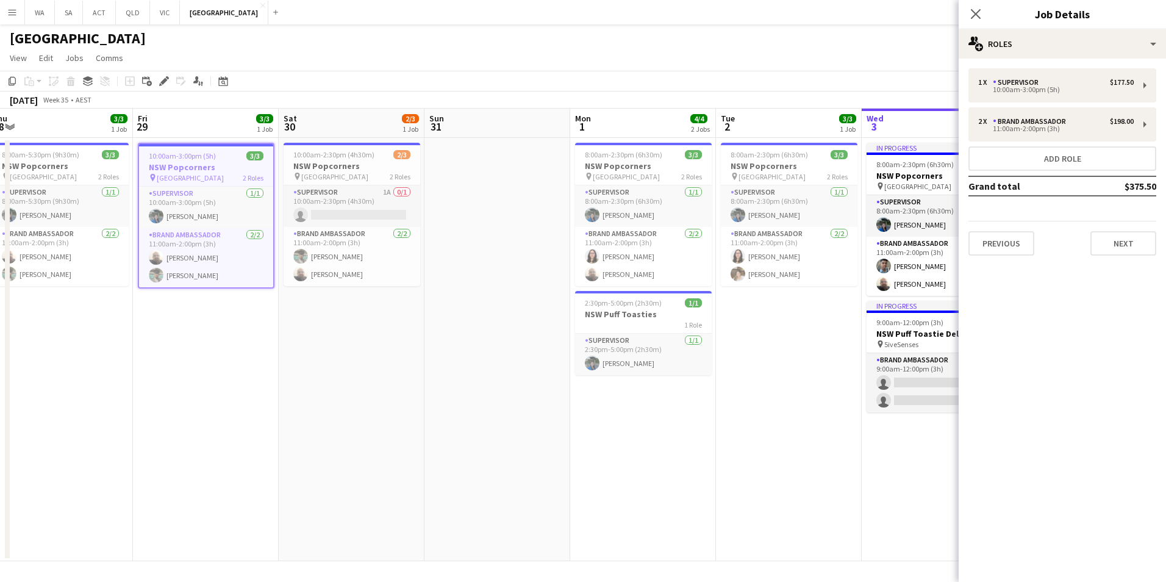
click at [1048, 106] on div "1 x Supervisor $177.50 10:00am-3:00pm (5h) 2 x Brand Ambassador $198.00 11:00am…" at bounding box center [1062, 161] width 207 height 187
click at [1047, 93] on div "10:00am-3:00pm (5h)" at bounding box center [1056, 90] width 156 height 6
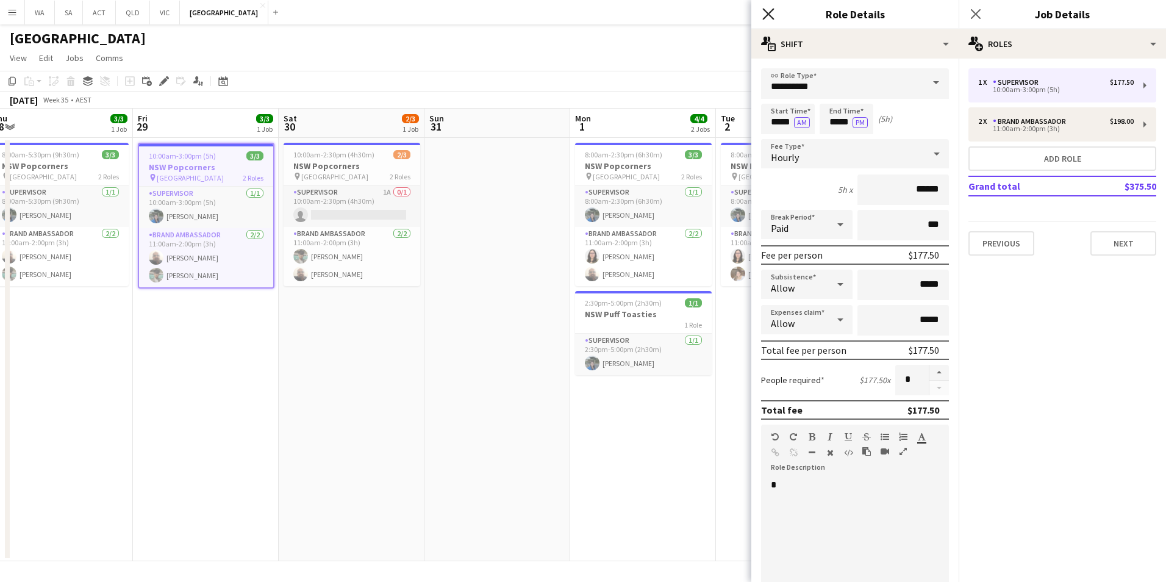
click at [769, 13] on icon at bounding box center [768, 14] width 12 height 12
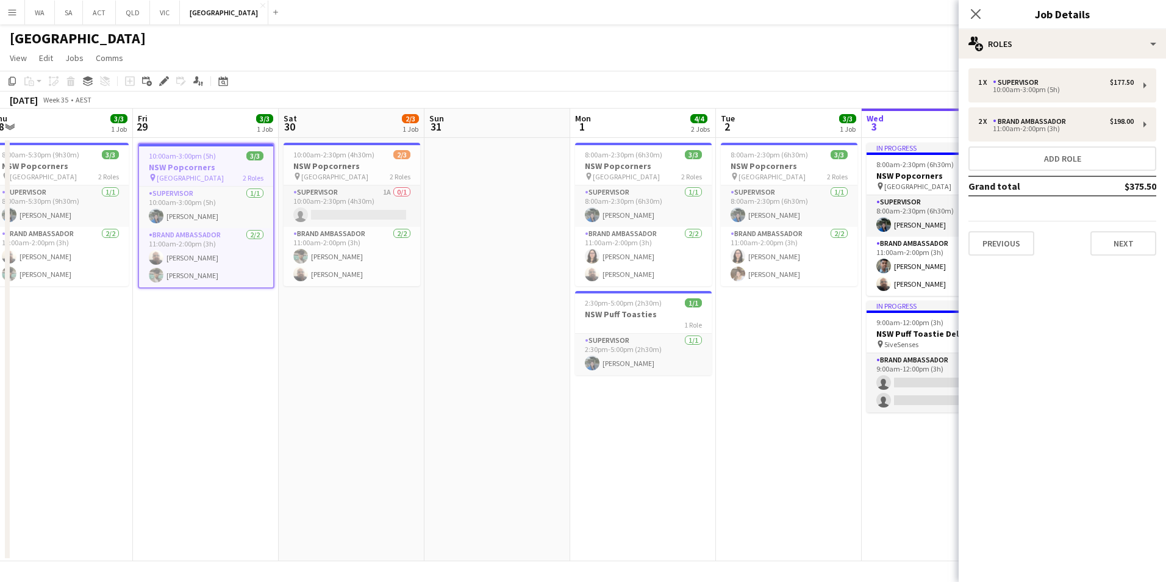
click at [969, 6] on div "Close pop-in" at bounding box center [976, 14] width 34 height 28
click at [975, 9] on icon "Close pop-in" at bounding box center [976, 14] width 12 height 12
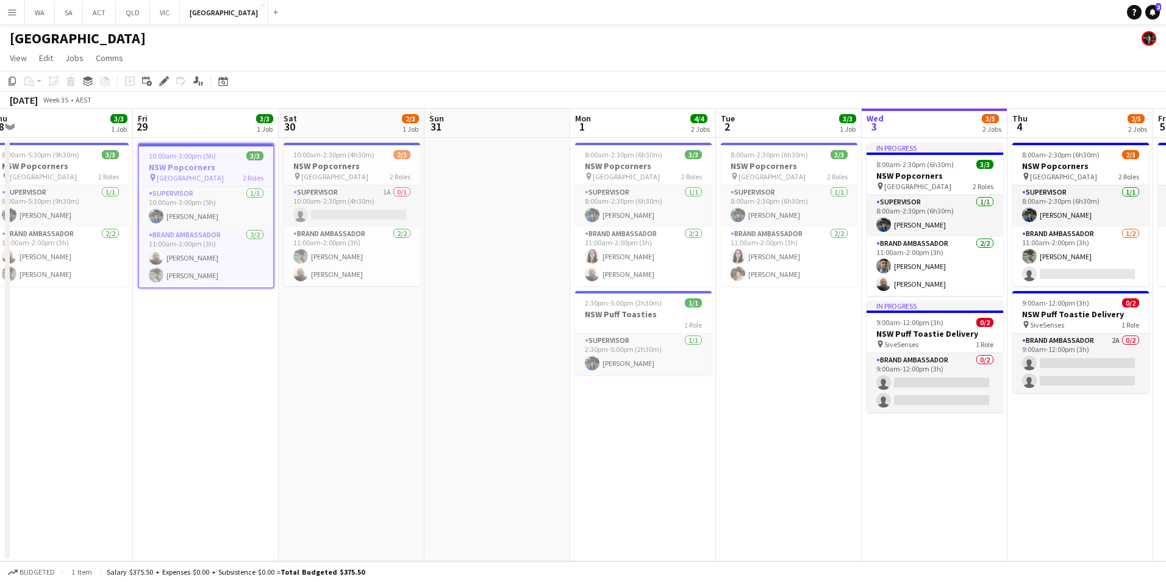
click at [12, 18] on button "Menu" at bounding box center [12, 12] width 24 height 24
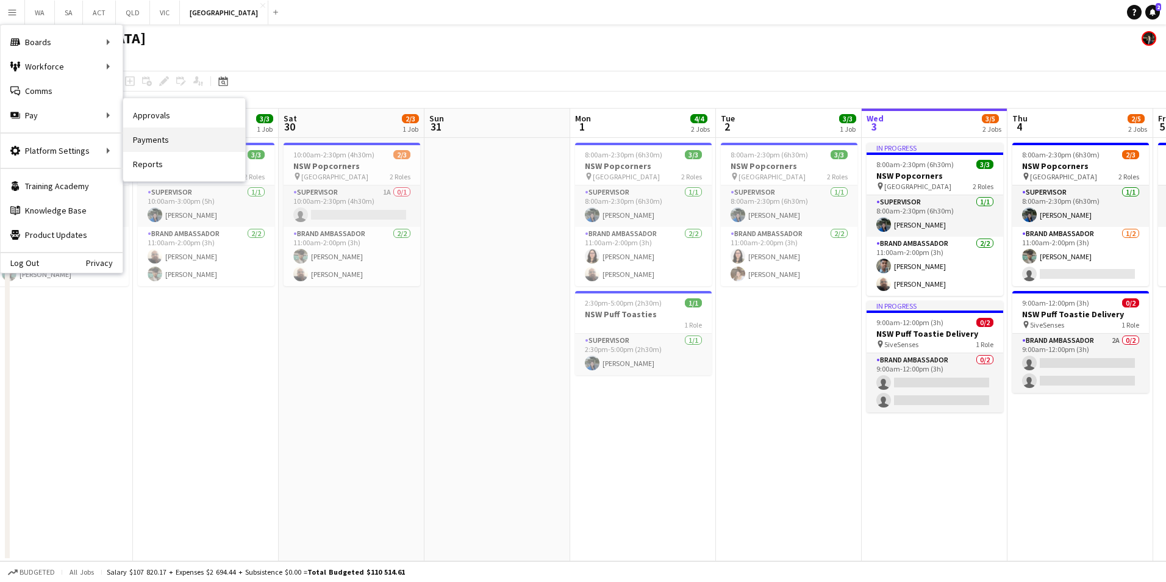
click at [193, 140] on link "Payments" at bounding box center [184, 139] width 122 height 24
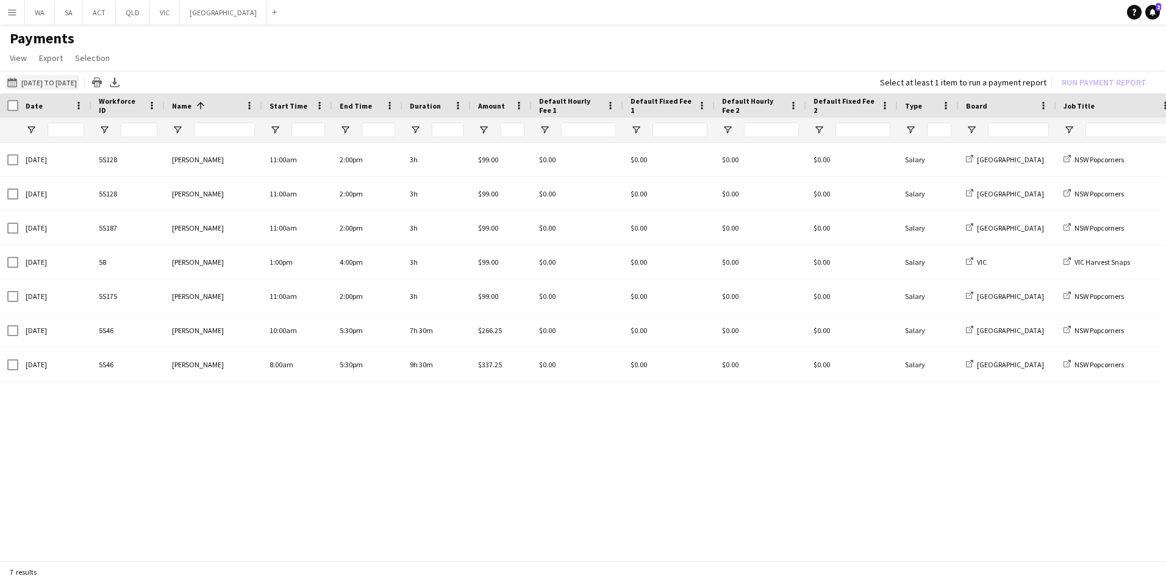
click at [57, 83] on button "[DATE] to [DATE] [DATE] to [DATE]" at bounding box center [42, 82] width 74 height 15
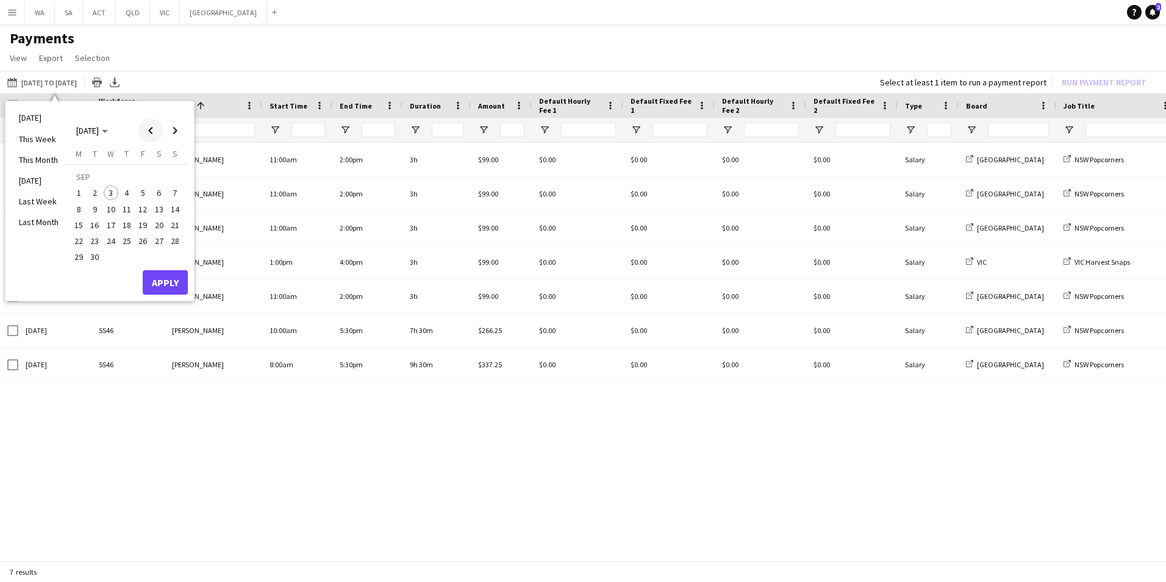
click at [144, 129] on span "Previous month" at bounding box center [150, 130] width 24 height 24
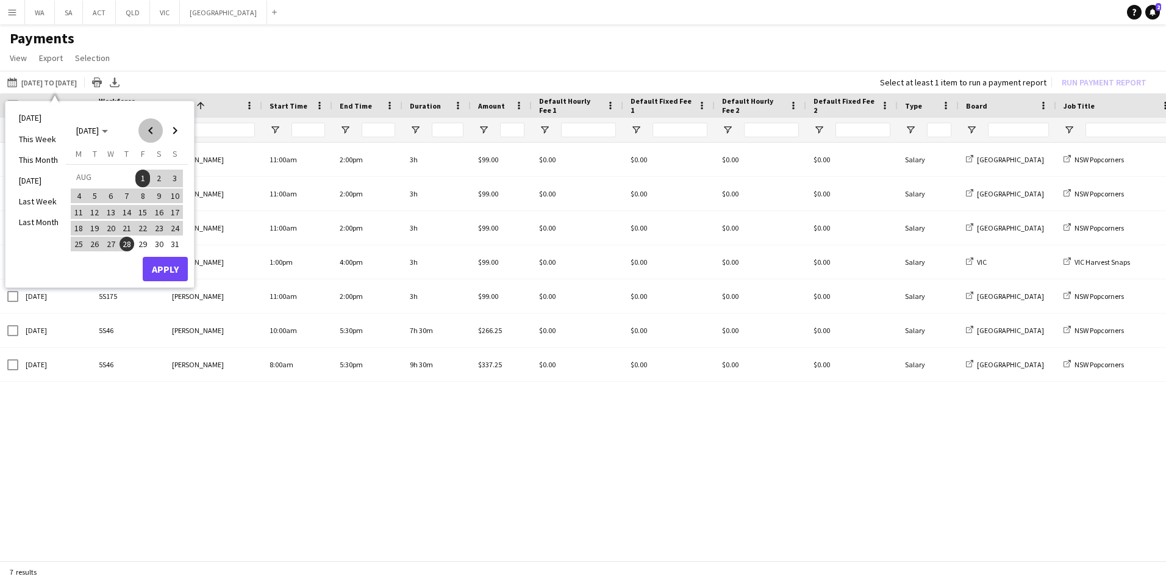
click at [144, 129] on span "Previous month" at bounding box center [150, 130] width 24 height 24
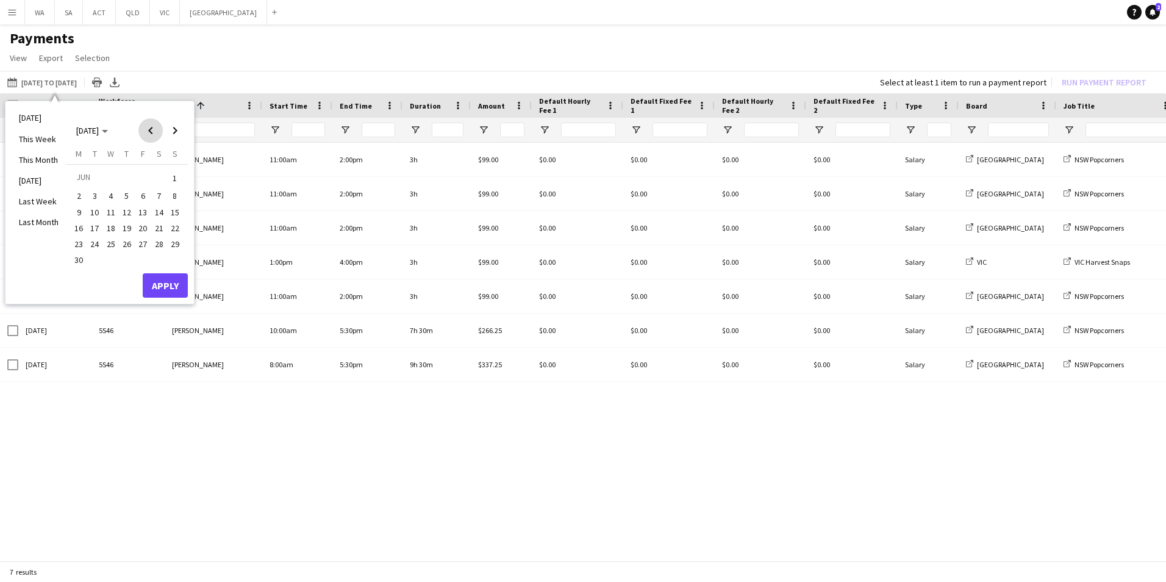
click at [144, 129] on span "Previous month" at bounding box center [150, 130] width 24 height 24
click at [128, 176] on span "1" at bounding box center [127, 178] width 15 height 17
click at [173, 131] on span "Next month" at bounding box center [175, 130] width 24 height 24
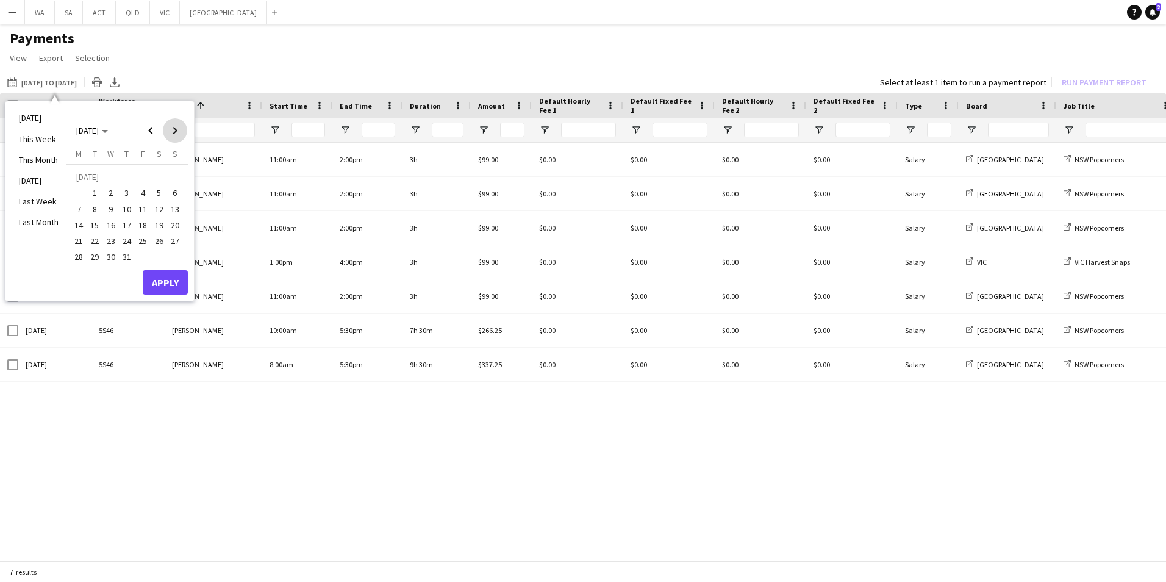
click at [171, 131] on span "Next month" at bounding box center [175, 130] width 24 height 24
click at [112, 192] on span "3" at bounding box center [111, 192] width 15 height 15
click at [175, 282] on button "Apply" at bounding box center [165, 282] width 45 height 24
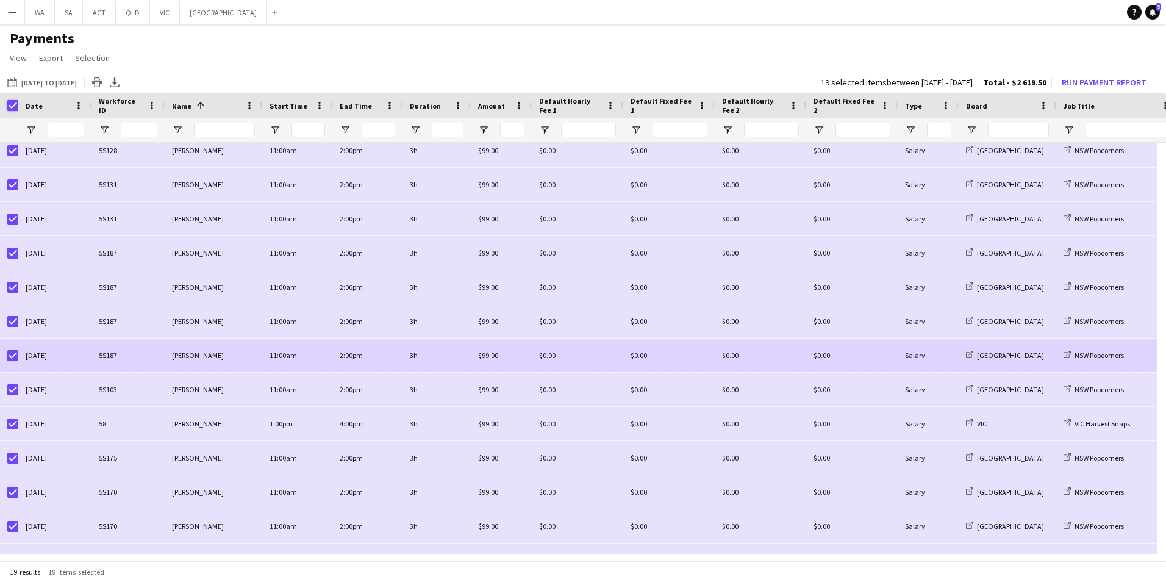
scroll to position [61, 0]
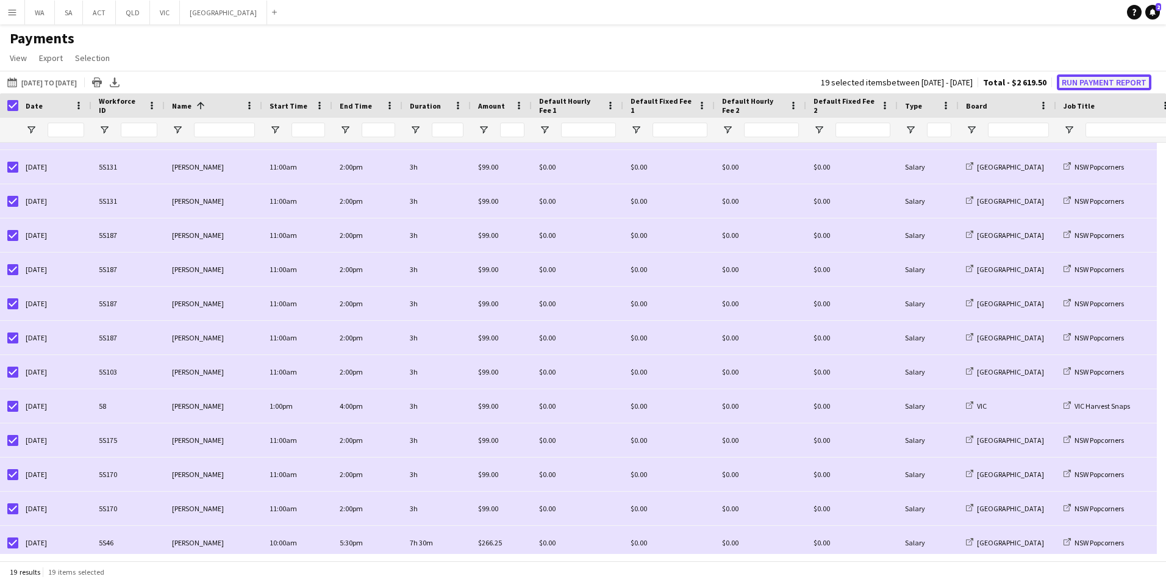
click at [1105, 76] on button "Run Payment Report" at bounding box center [1104, 82] width 95 height 16
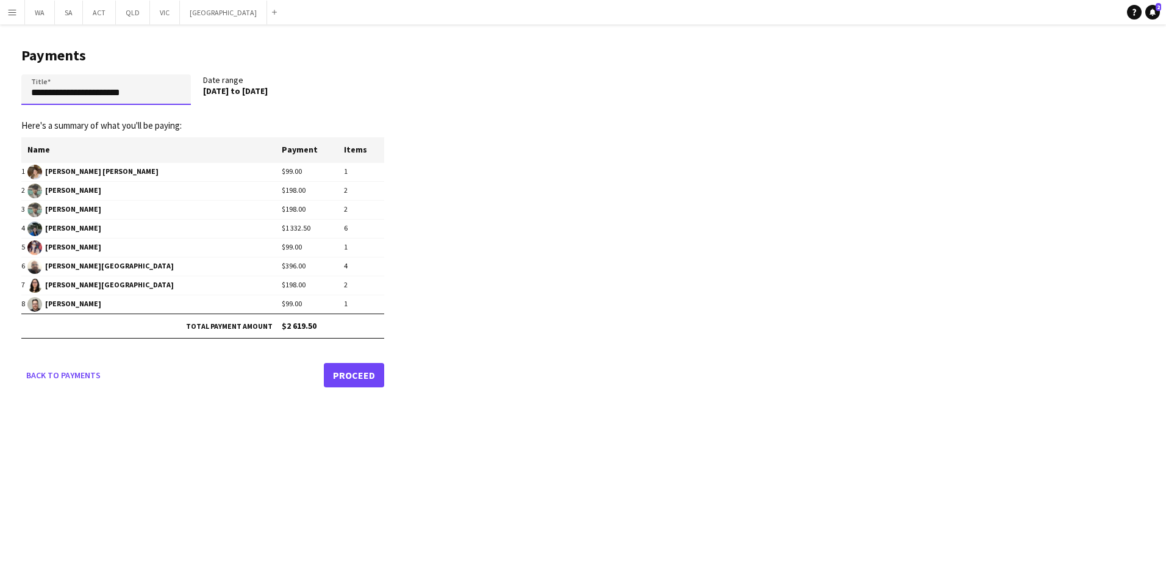
click at [32, 91] on input "**********" at bounding box center [106, 89] width 170 height 30
type input "**********"
click at [368, 359] on form "**********" at bounding box center [202, 230] width 363 height 313
click at [368, 367] on link "Proceed" at bounding box center [354, 375] width 60 height 24
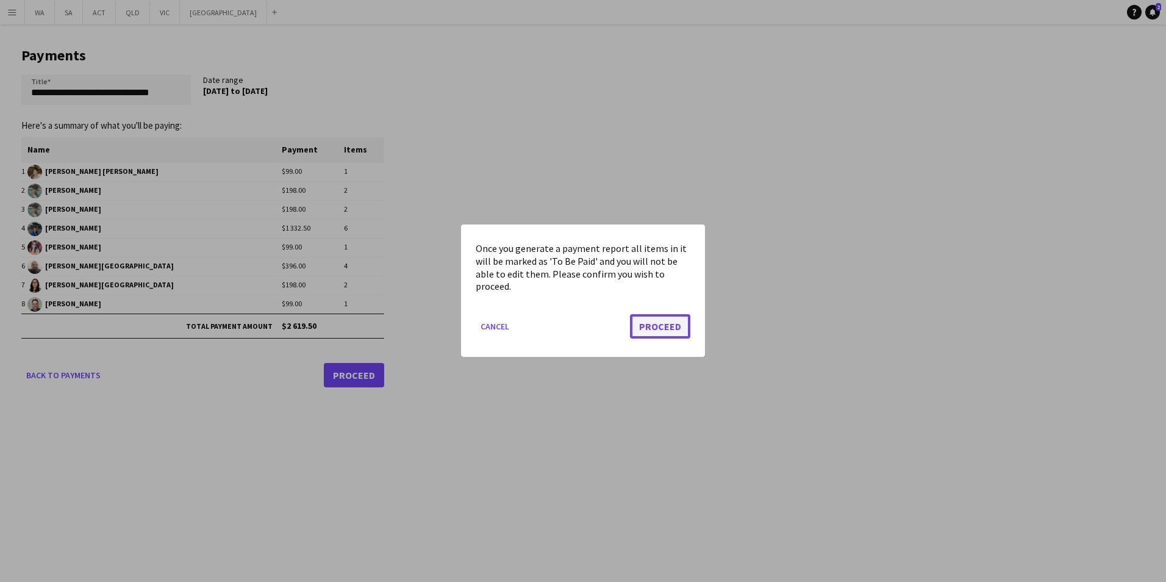
click at [670, 324] on button "Proceed" at bounding box center [660, 327] width 60 height 24
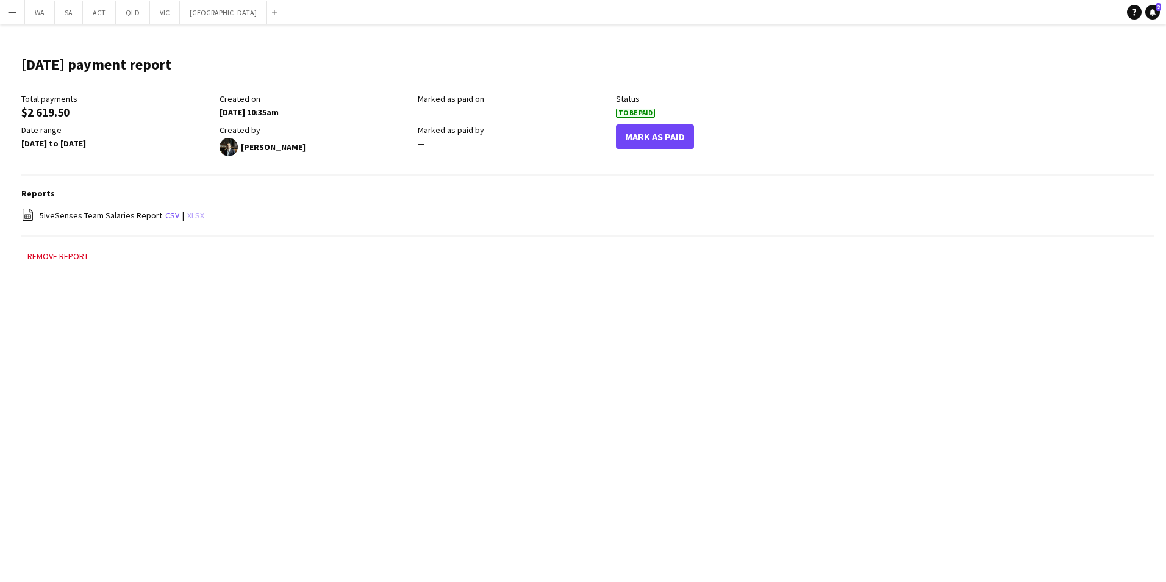
click at [190, 218] on link "xlsx" at bounding box center [195, 215] width 17 height 11
click at [12, 17] on button "Menu" at bounding box center [12, 12] width 24 height 24
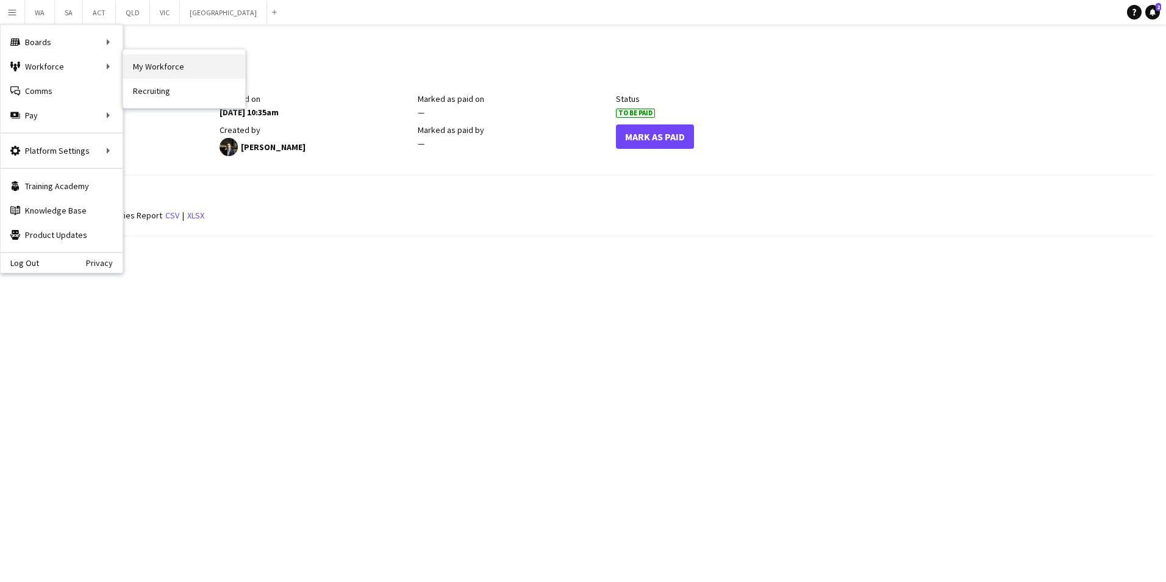
click at [151, 59] on link "My Workforce" at bounding box center [184, 66] width 122 height 24
